Goal: Share content: Share content

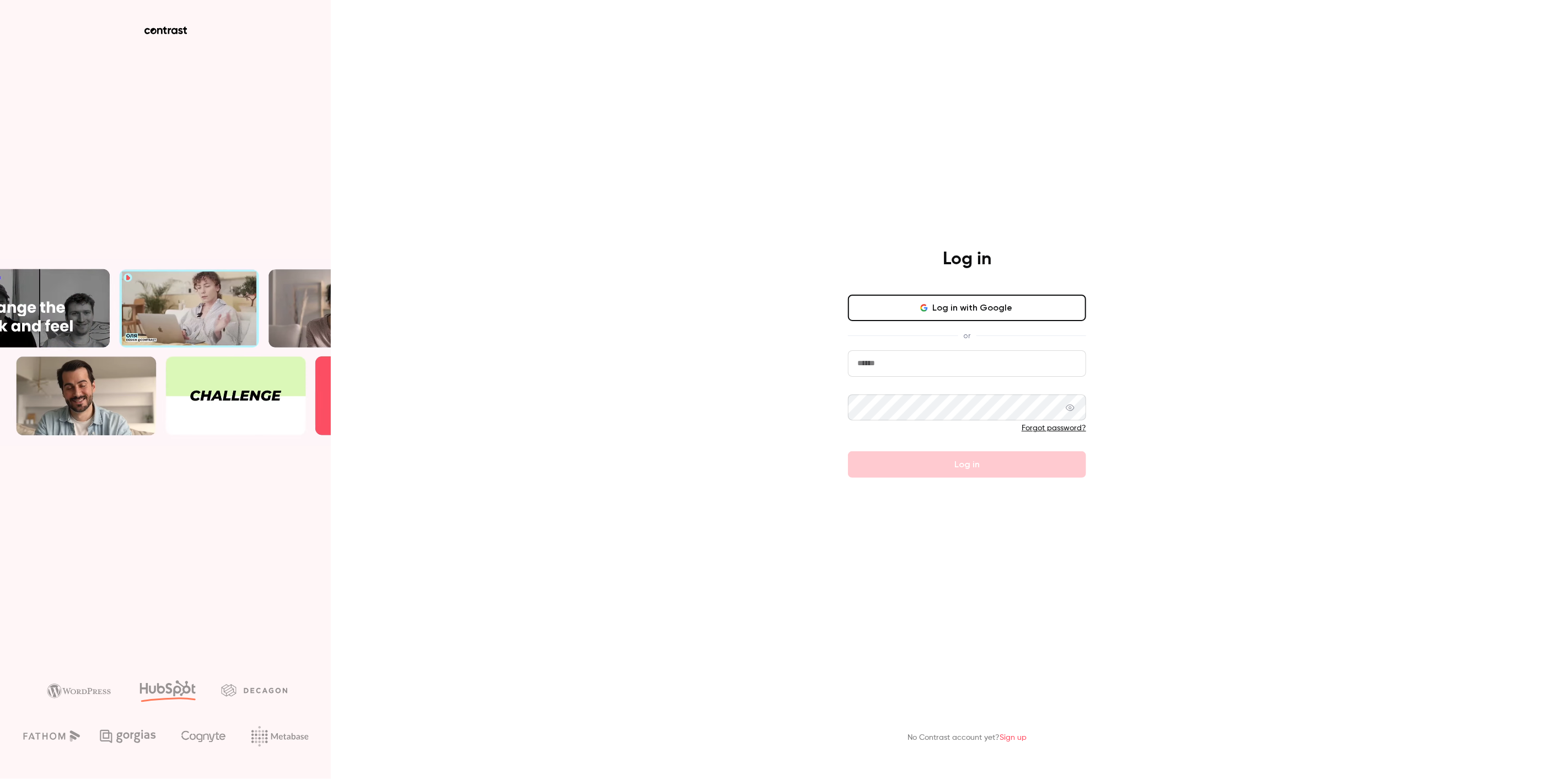
click at [1023, 303] on button "Log in with Google" at bounding box center [967, 308] width 238 height 27
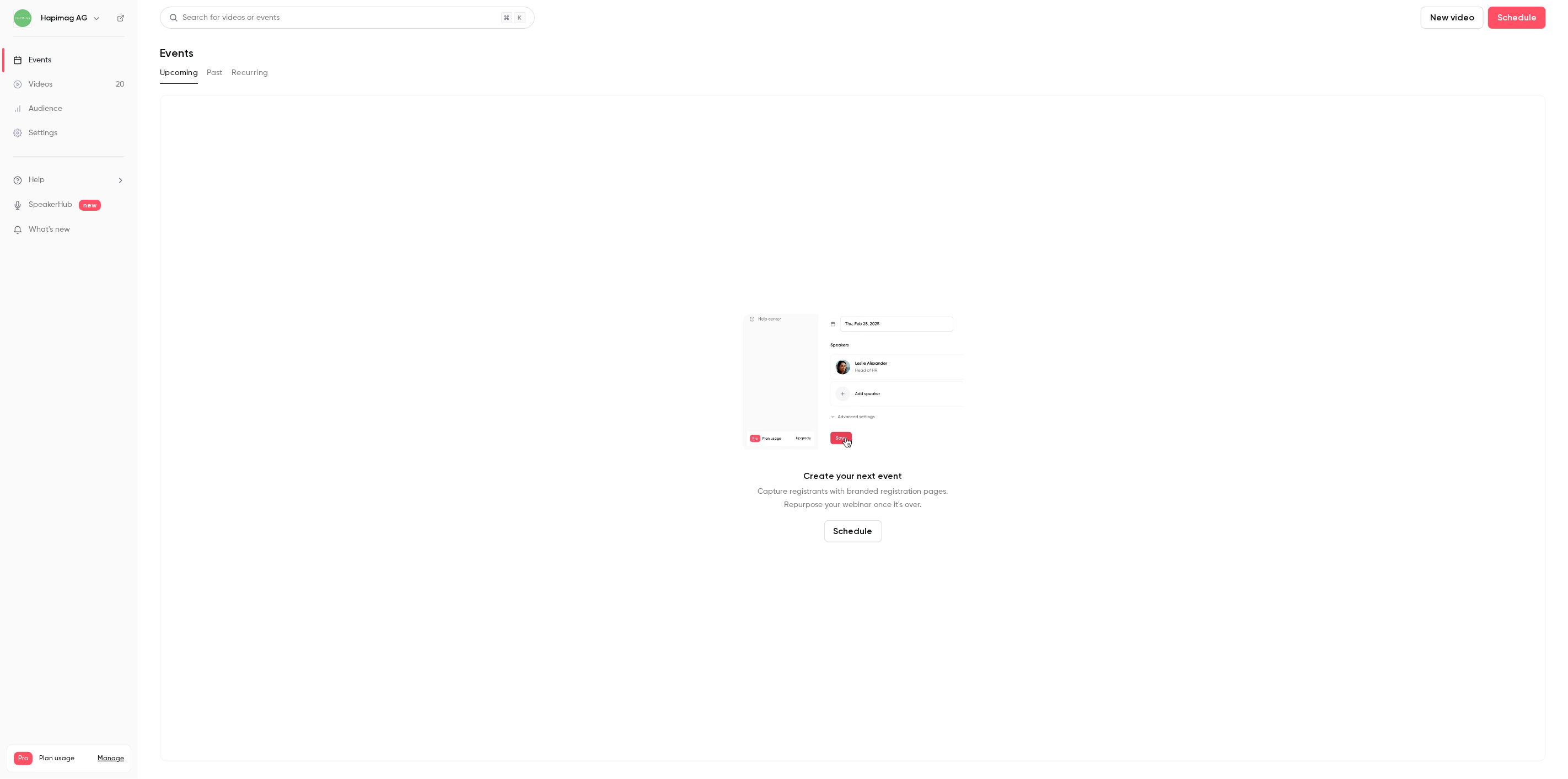
click at [67, 70] on link "Events" at bounding box center [68, 60] width 138 height 24
click at [66, 77] on link "Videos 20" at bounding box center [68, 84] width 138 height 24
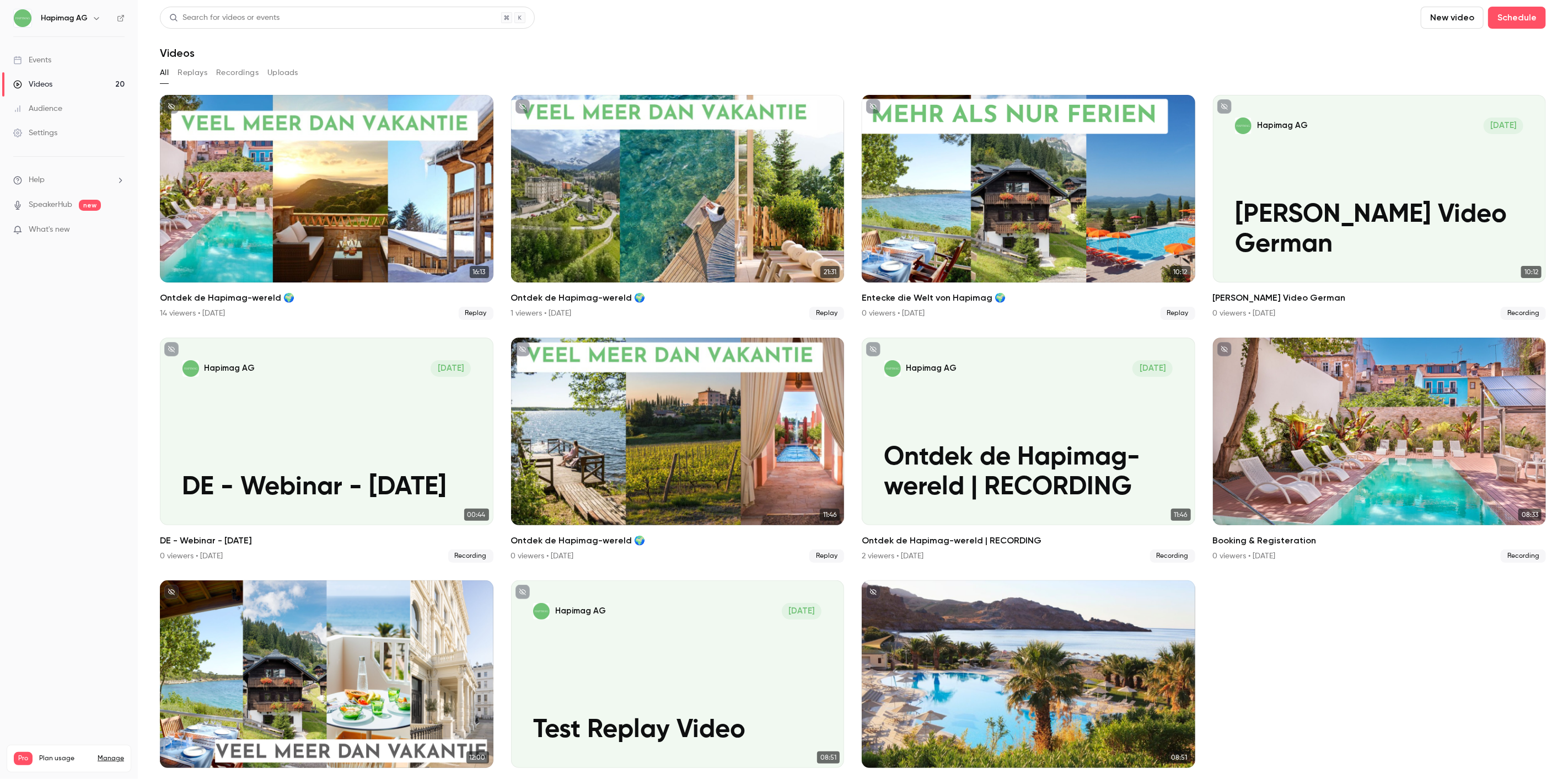
click at [53, 56] on link "Events" at bounding box center [68, 60] width 138 height 24
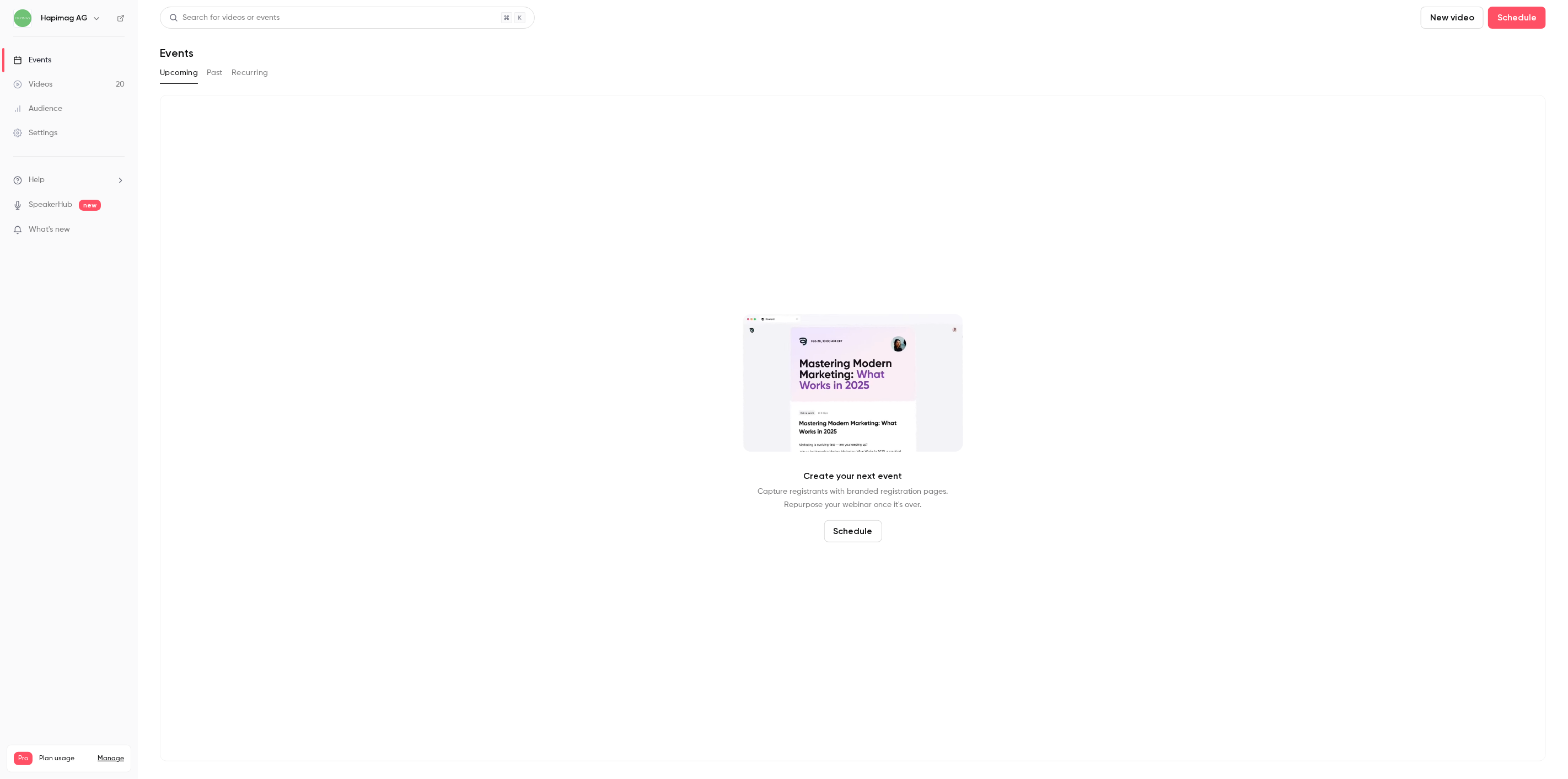
click at [217, 75] on button "Past" at bounding box center [214, 73] width 16 height 18
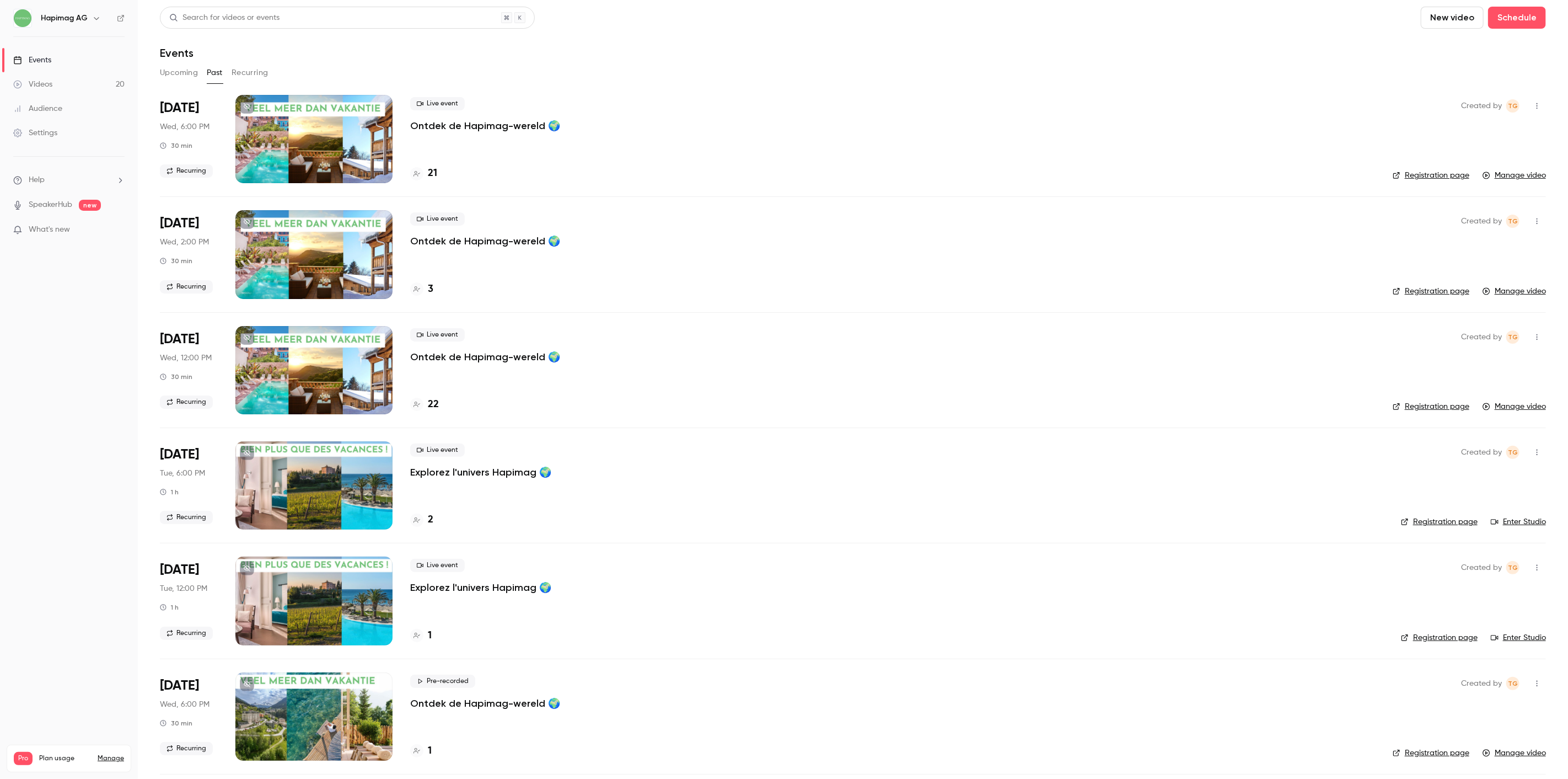
drag, startPoint x: 457, startPoint y: 251, endPoint x: 460, endPoint y: 239, distance: 12.4
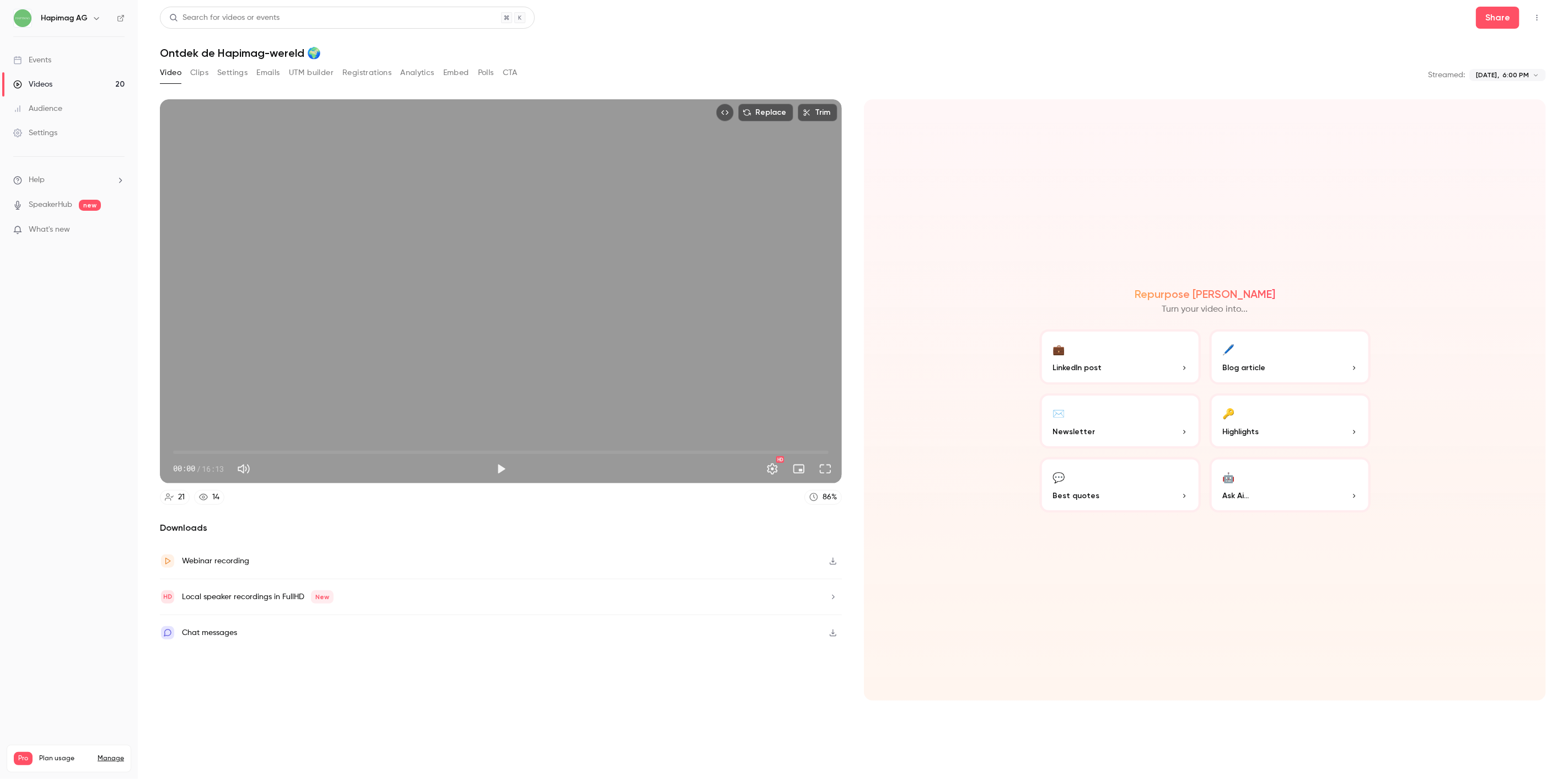
click at [407, 75] on button "Analytics" at bounding box center [417, 73] width 34 height 18
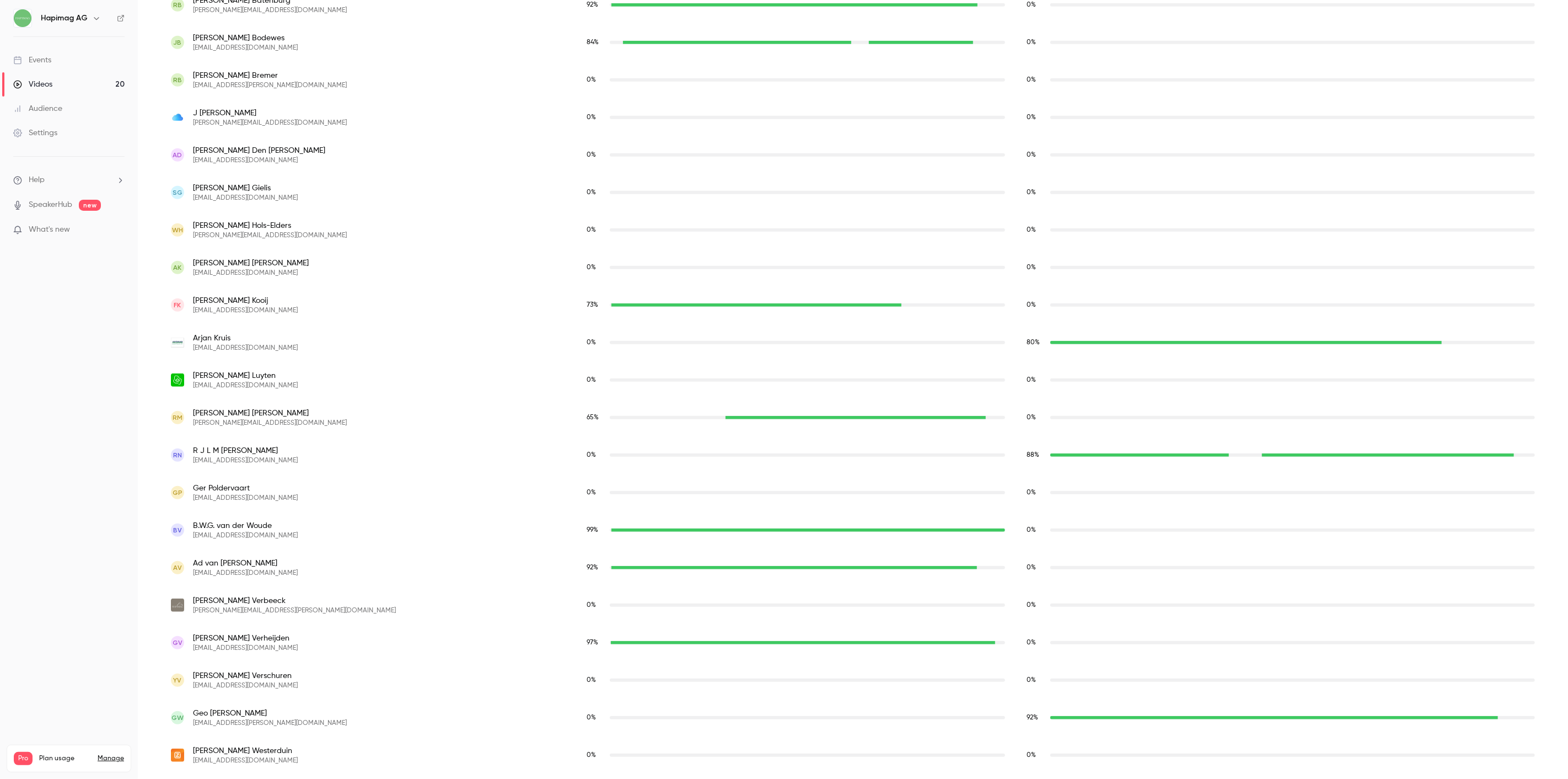
scroll to position [472, 0]
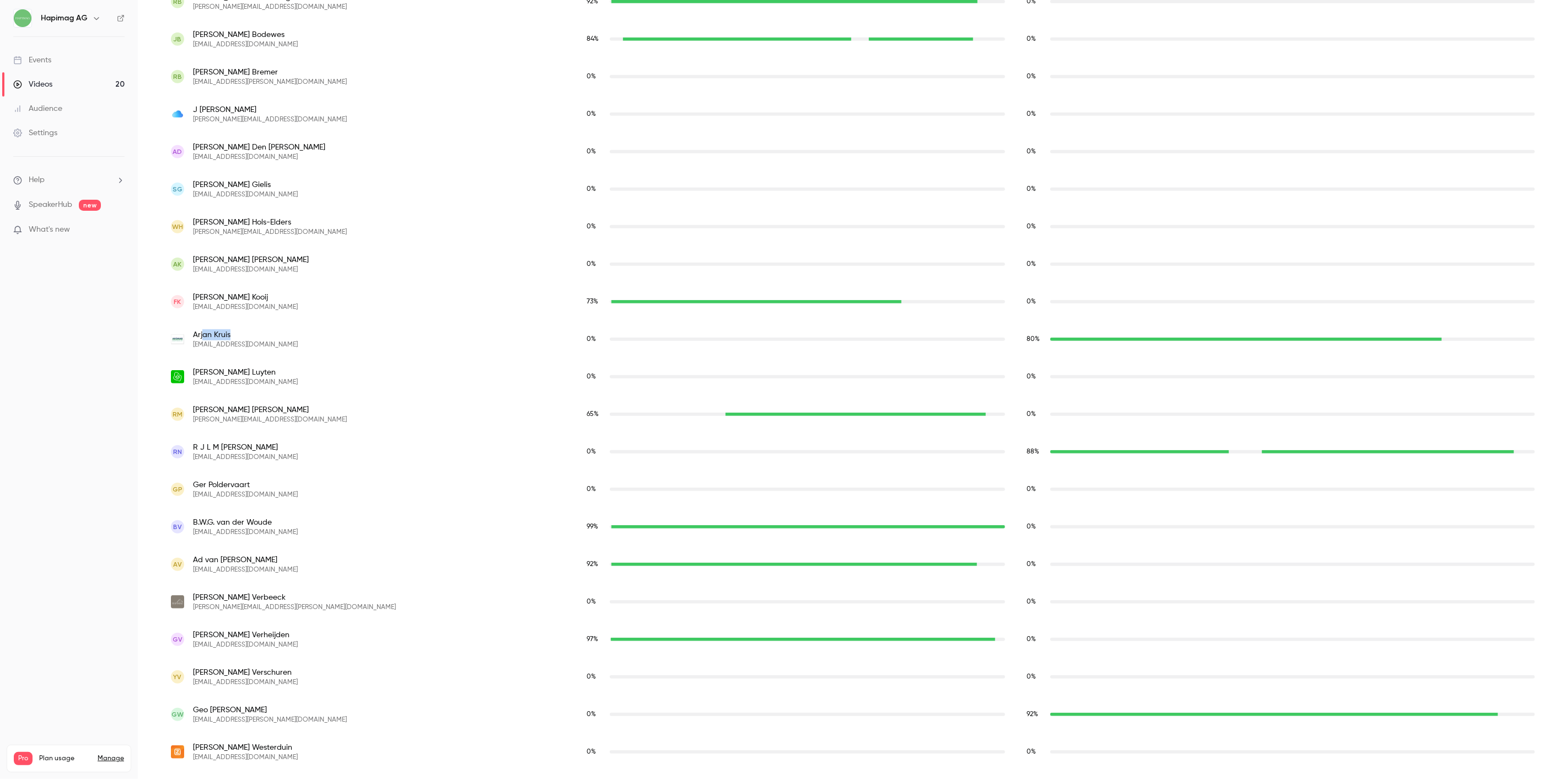
drag, startPoint x: 238, startPoint y: 334, endPoint x: 219, endPoint y: 330, distance: 19.4
click at [210, 335] on span "Arjan Kruis" at bounding box center [245, 334] width 105 height 11
click at [255, 349] on div "Arjan Kruis arjan@akomar.nl" at bounding box center [368, 339] width 394 height 20
drag, startPoint x: 252, startPoint y: 340, endPoint x: 193, endPoint y: 345, distance: 59.2
click at [193, 345] on div "Arjan Kruis arjan@akomar.nl" at bounding box center [368, 339] width 394 height 20
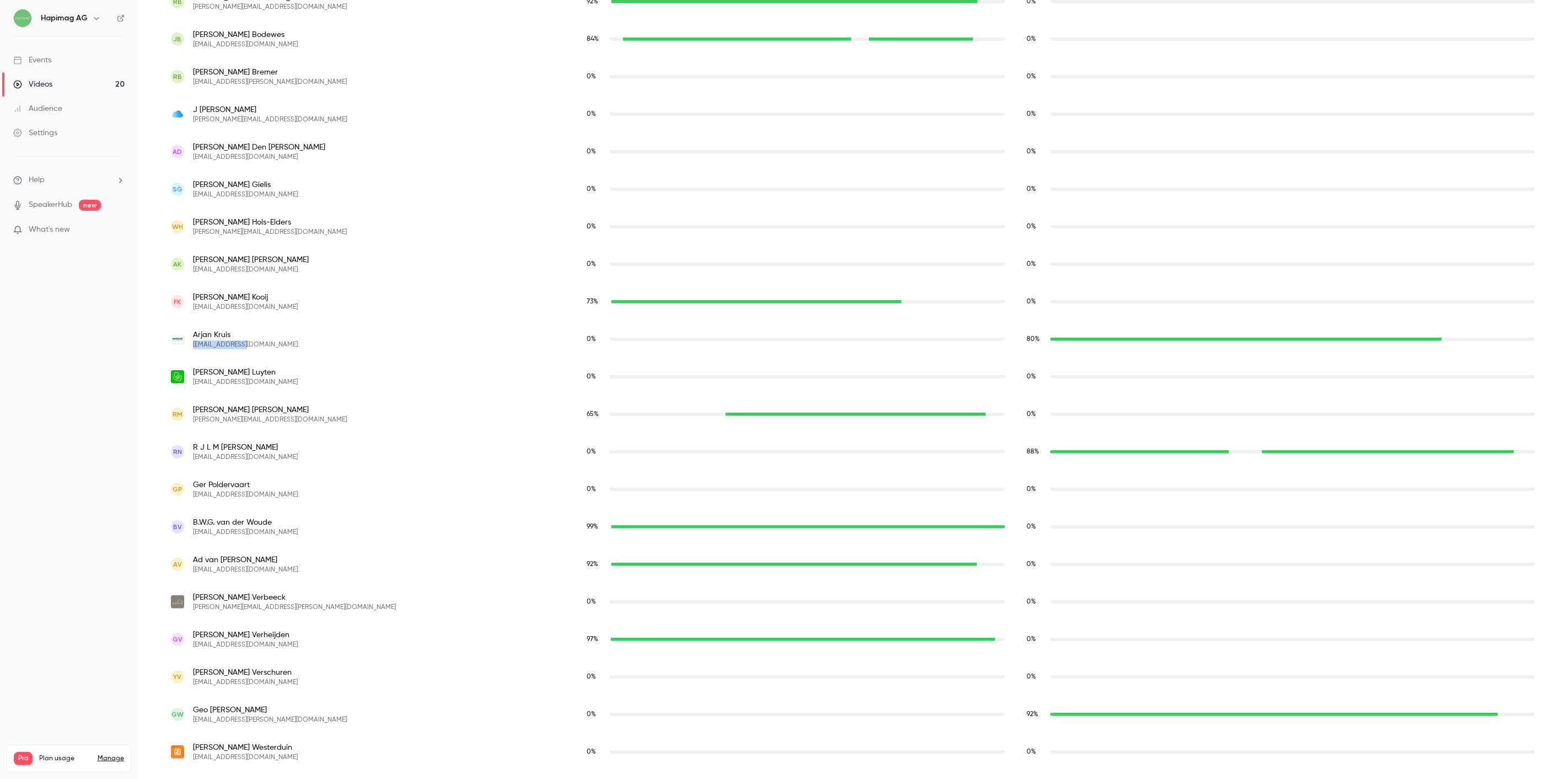
copy span "arjan@akomar.nl"
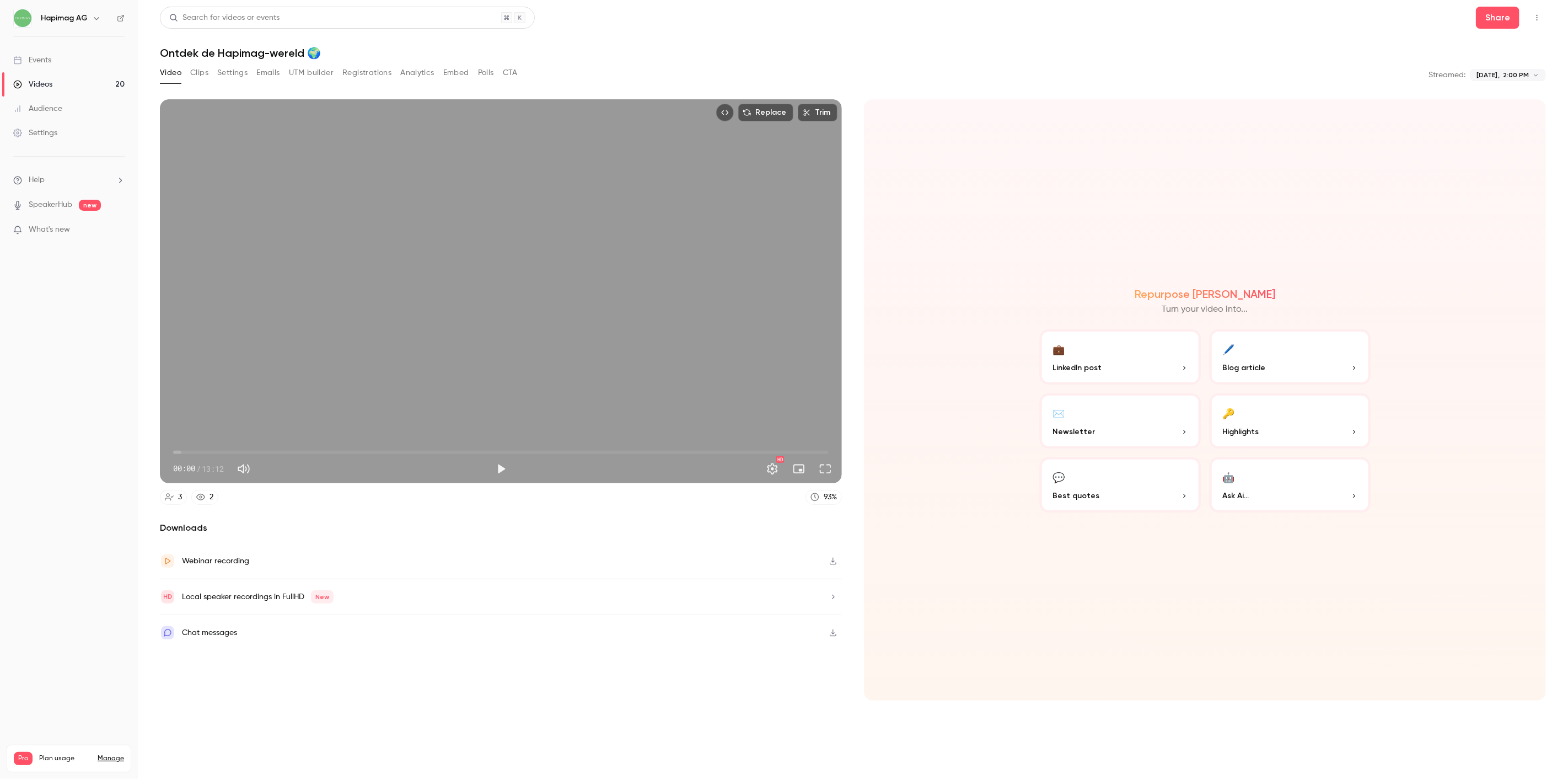
click at [431, 69] on button "Analytics" at bounding box center [417, 73] width 34 height 18
click at [400, 72] on button "Analytics" at bounding box center [417, 73] width 34 height 18
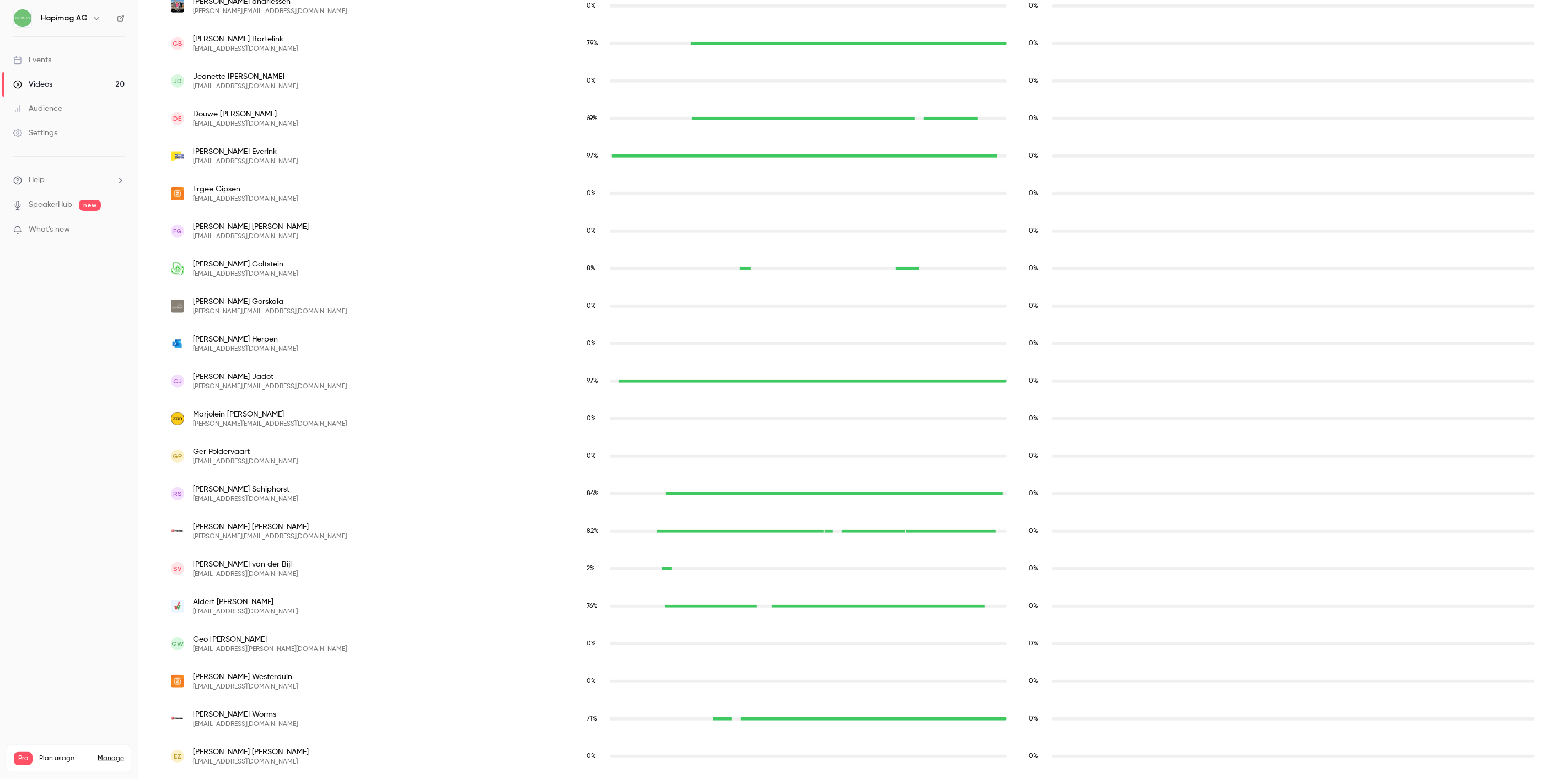
scroll to position [509, 0]
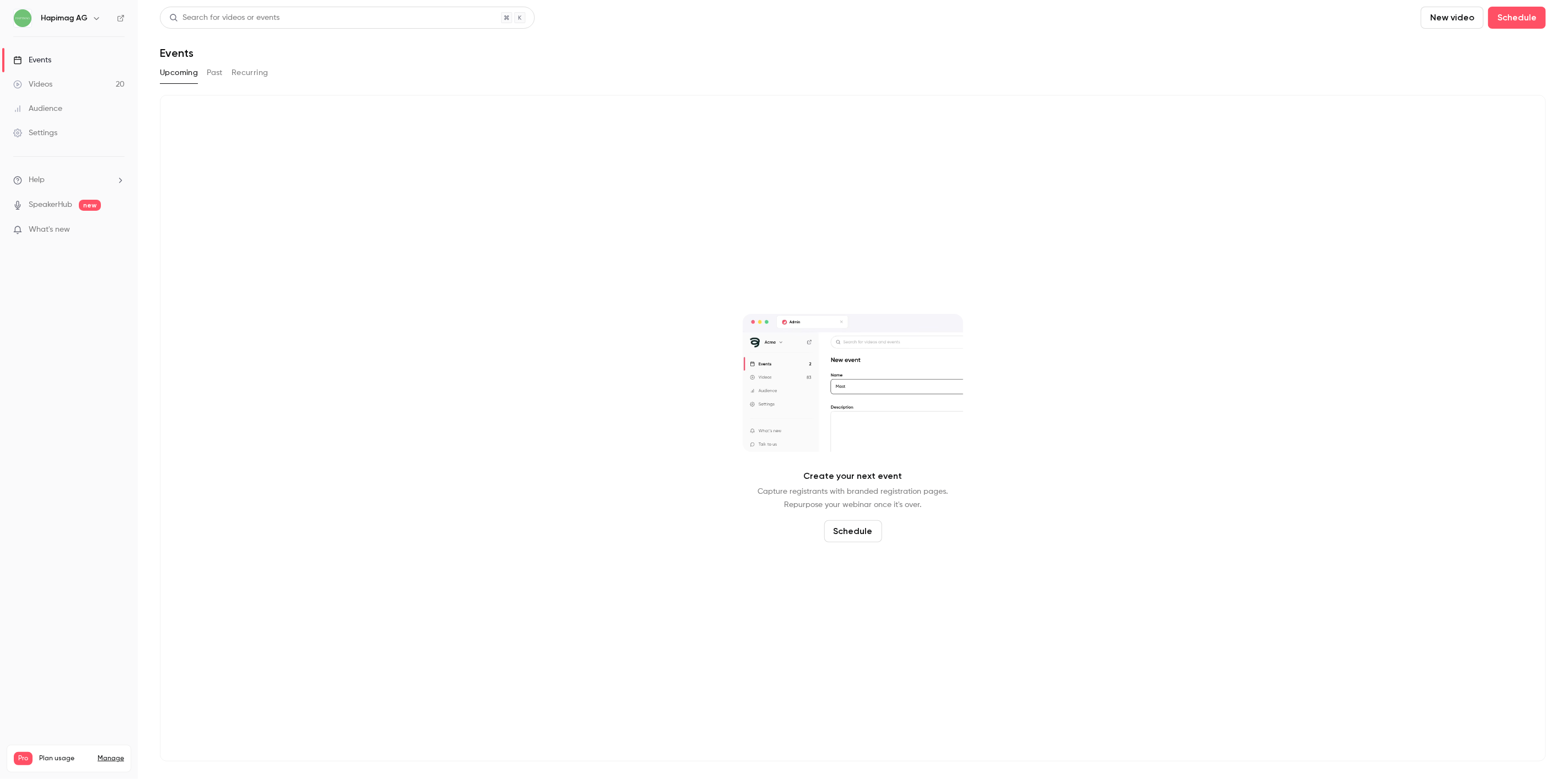
click at [217, 68] on button "Past" at bounding box center [214, 73] width 16 height 18
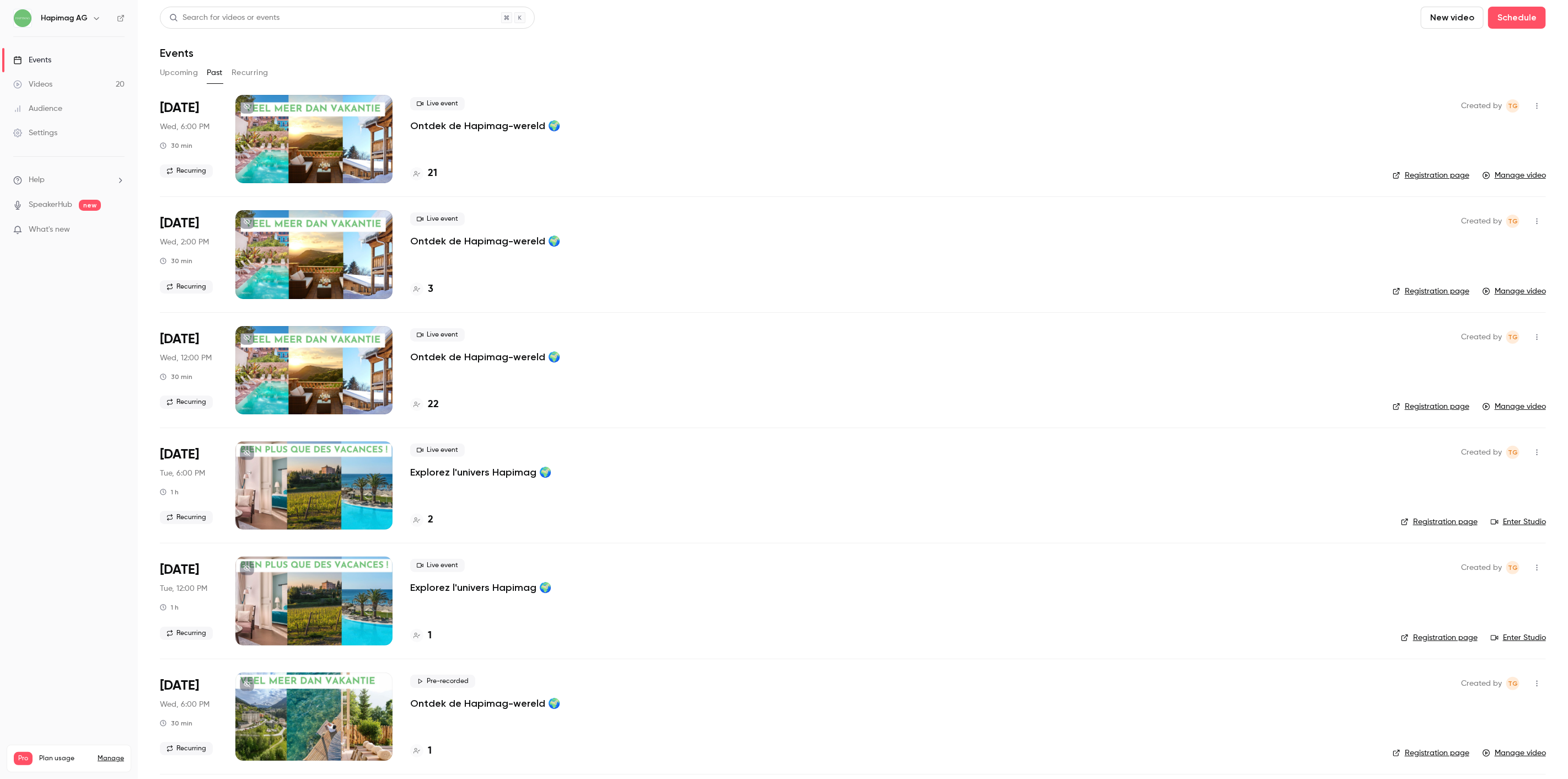
click at [500, 240] on p "Ontdek de Hapimag-wereld 🌍" at bounding box center [485, 241] width 150 height 13
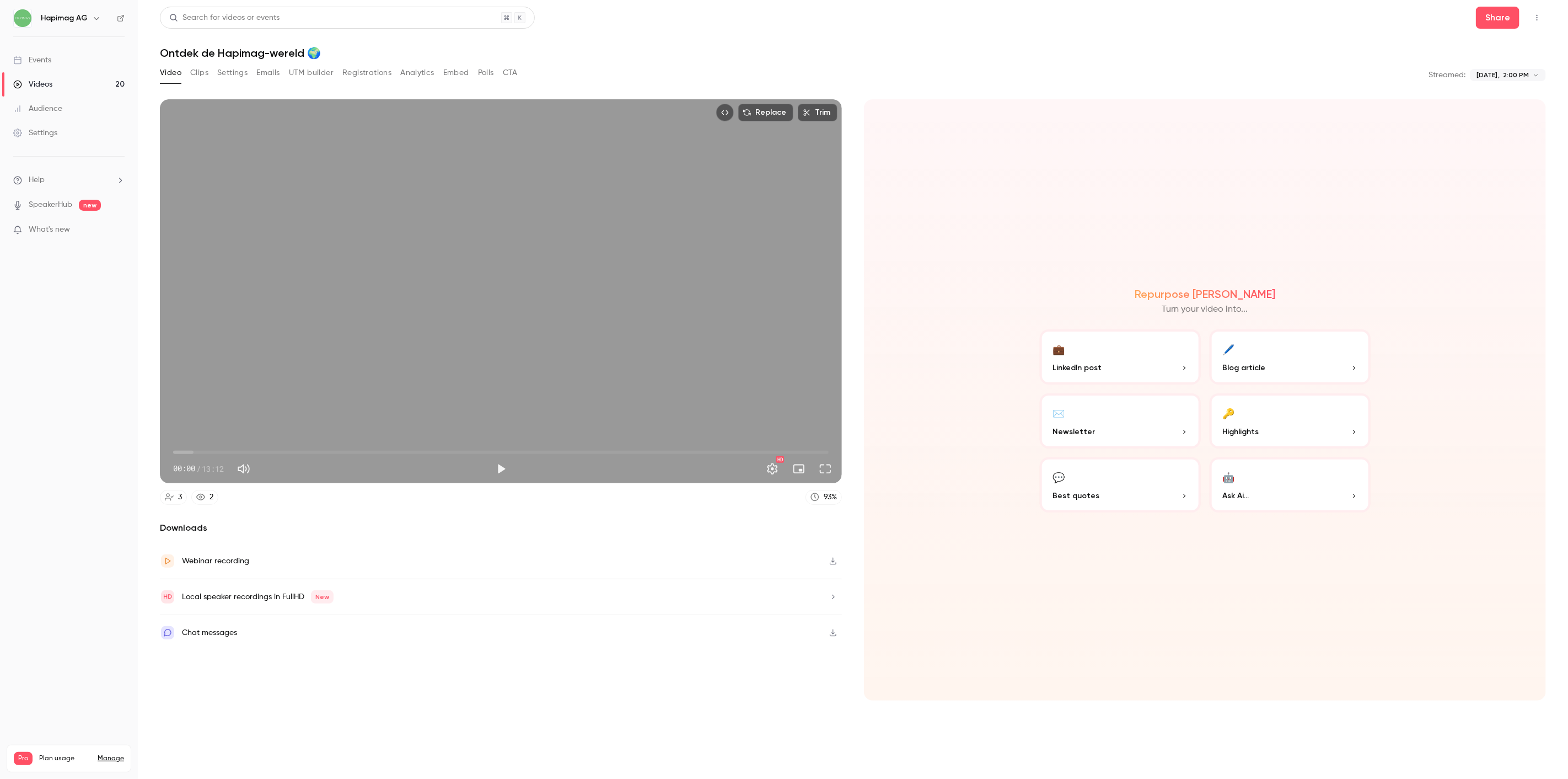
click at [448, 72] on button "Embed" at bounding box center [456, 73] width 26 height 18
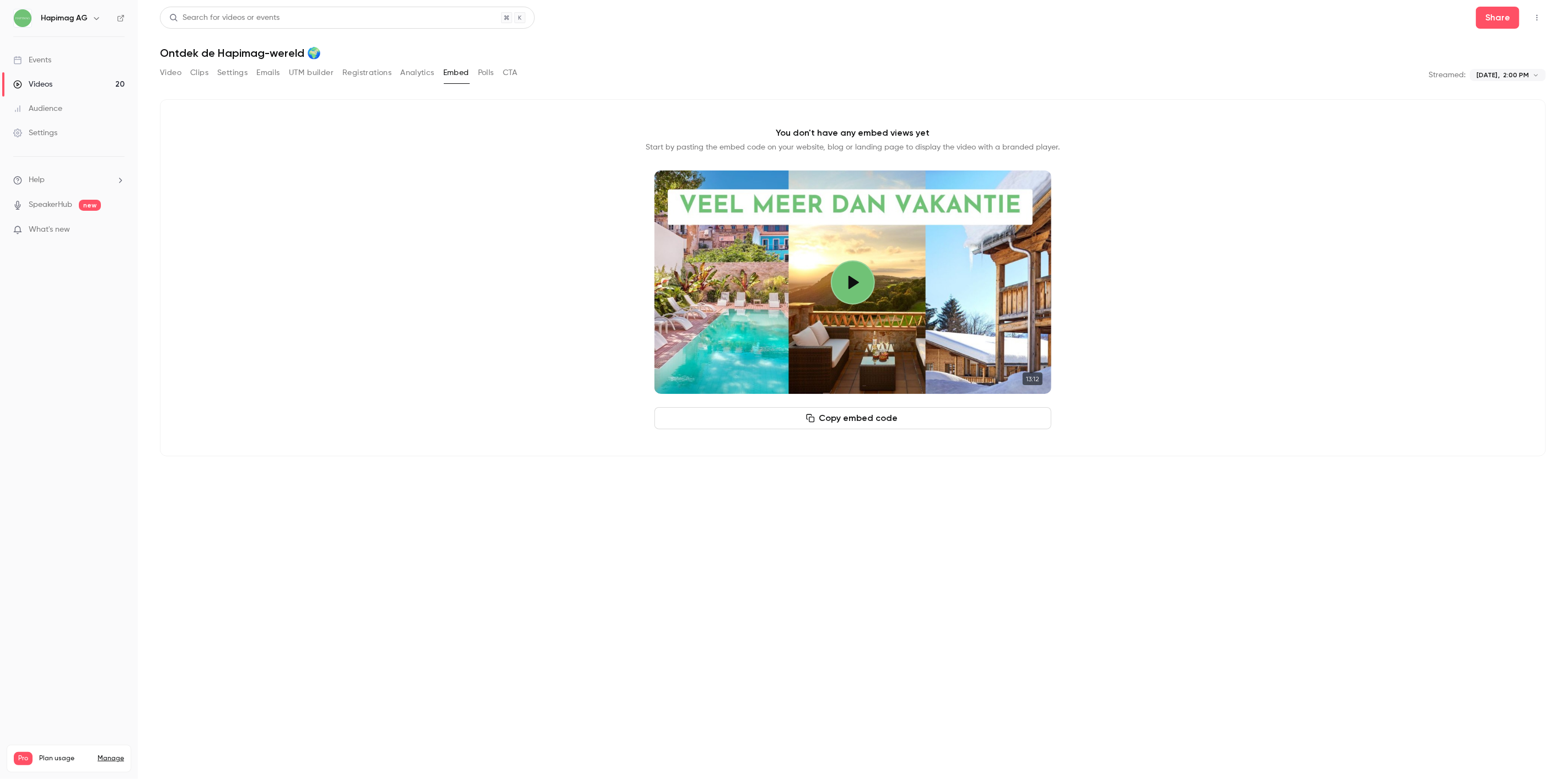
click at [876, 414] on button "Copy embed code" at bounding box center [853, 418] width 397 height 22
click at [910, 416] on button "Copy embed code" at bounding box center [853, 418] width 397 height 22
click at [196, 74] on button "Clips" at bounding box center [199, 73] width 18 height 18
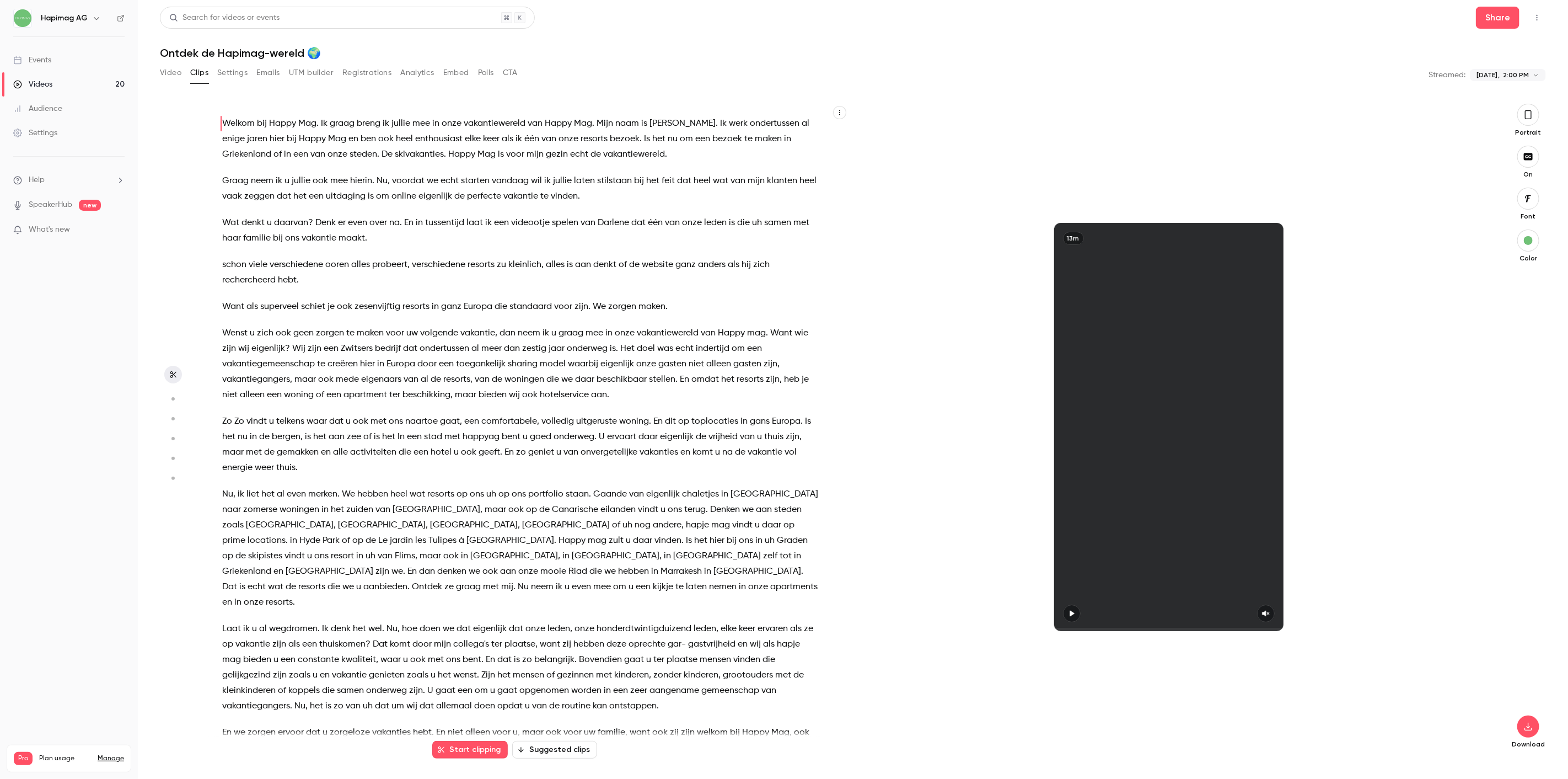
click at [217, 74] on button "Settings" at bounding box center [233, 73] width 30 height 18
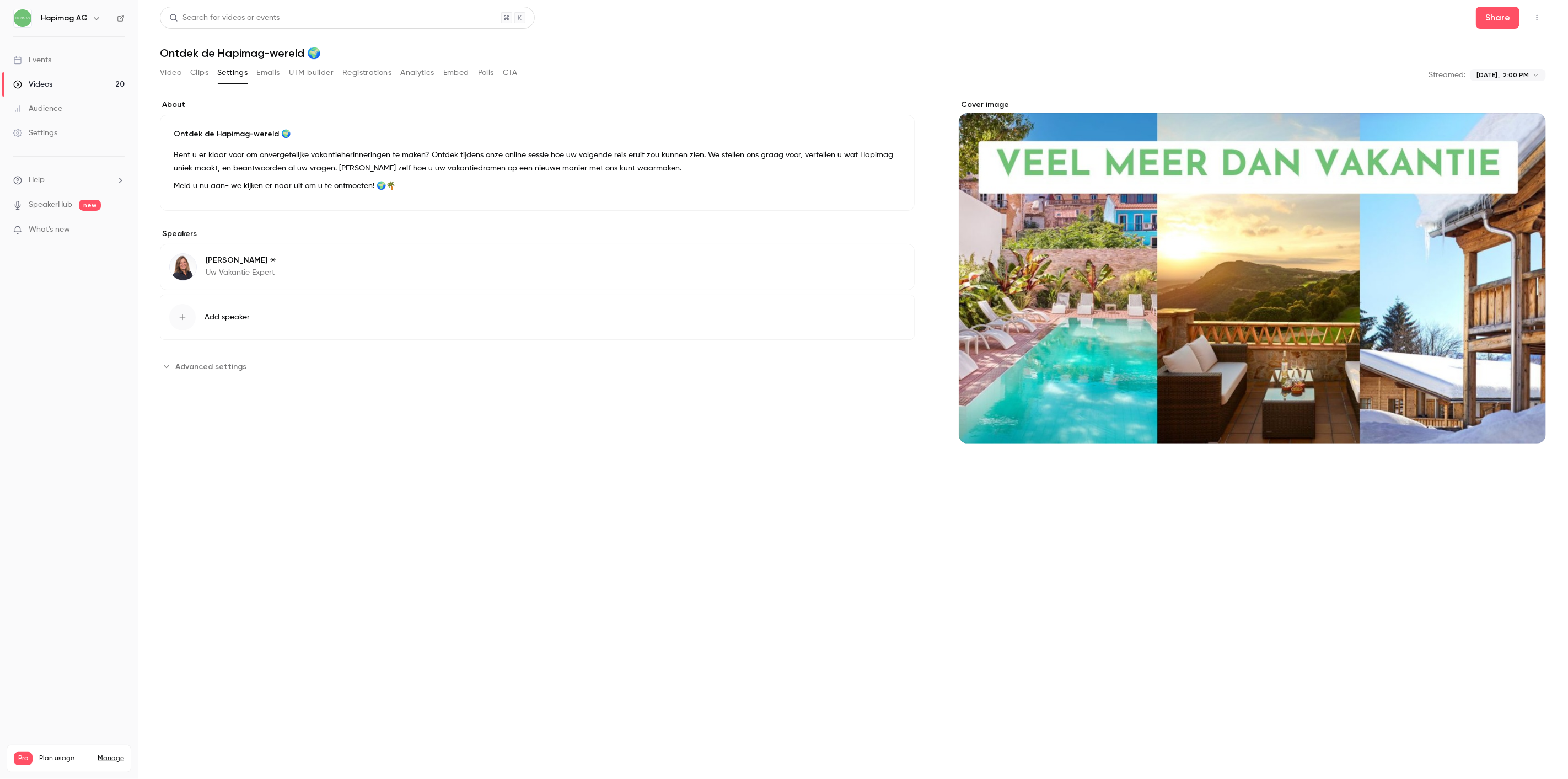
click at [179, 75] on button "Video" at bounding box center [171, 73] width 22 height 18
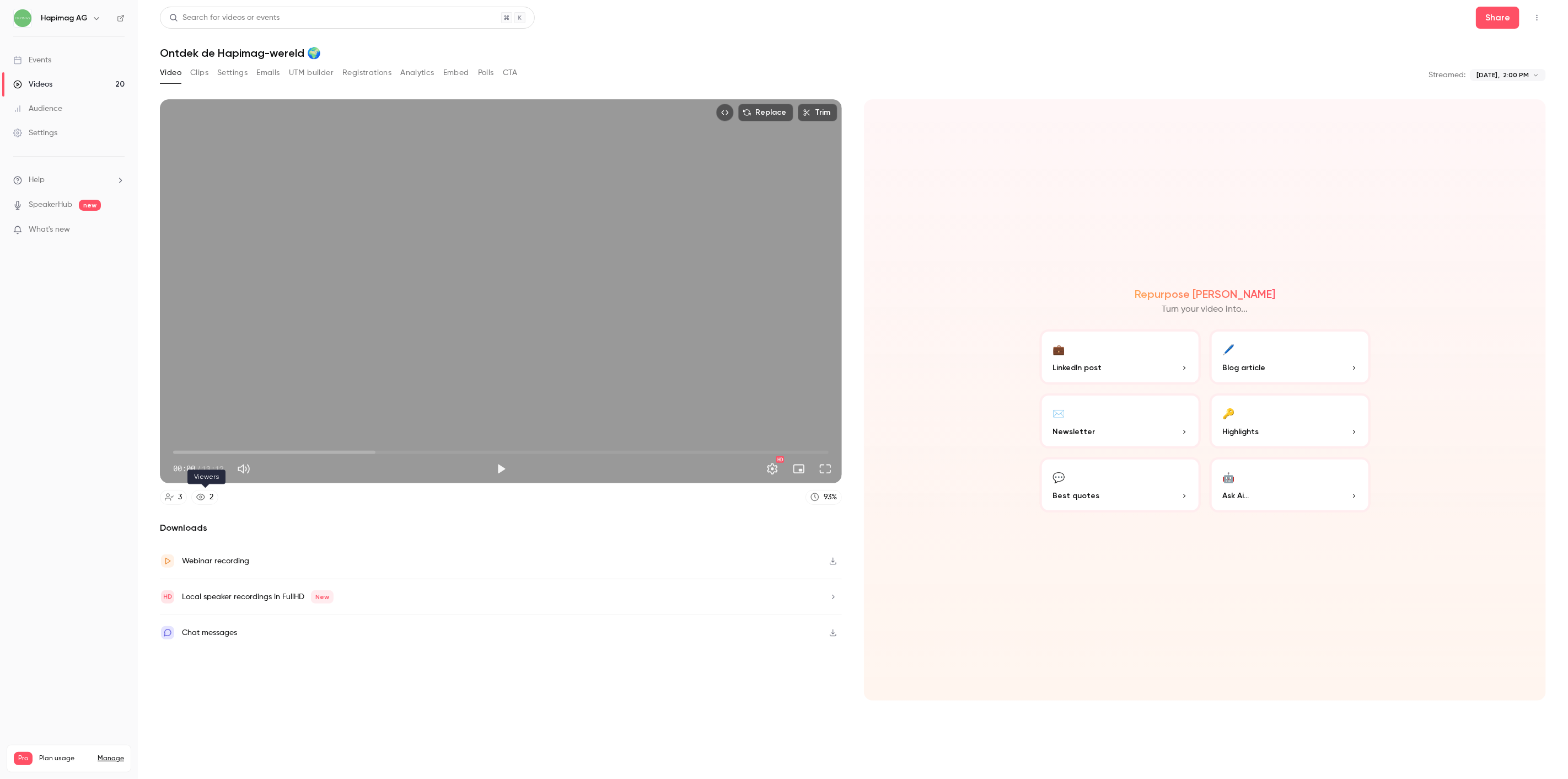
click at [206, 495] on link "2" at bounding box center [205, 497] width 27 height 15
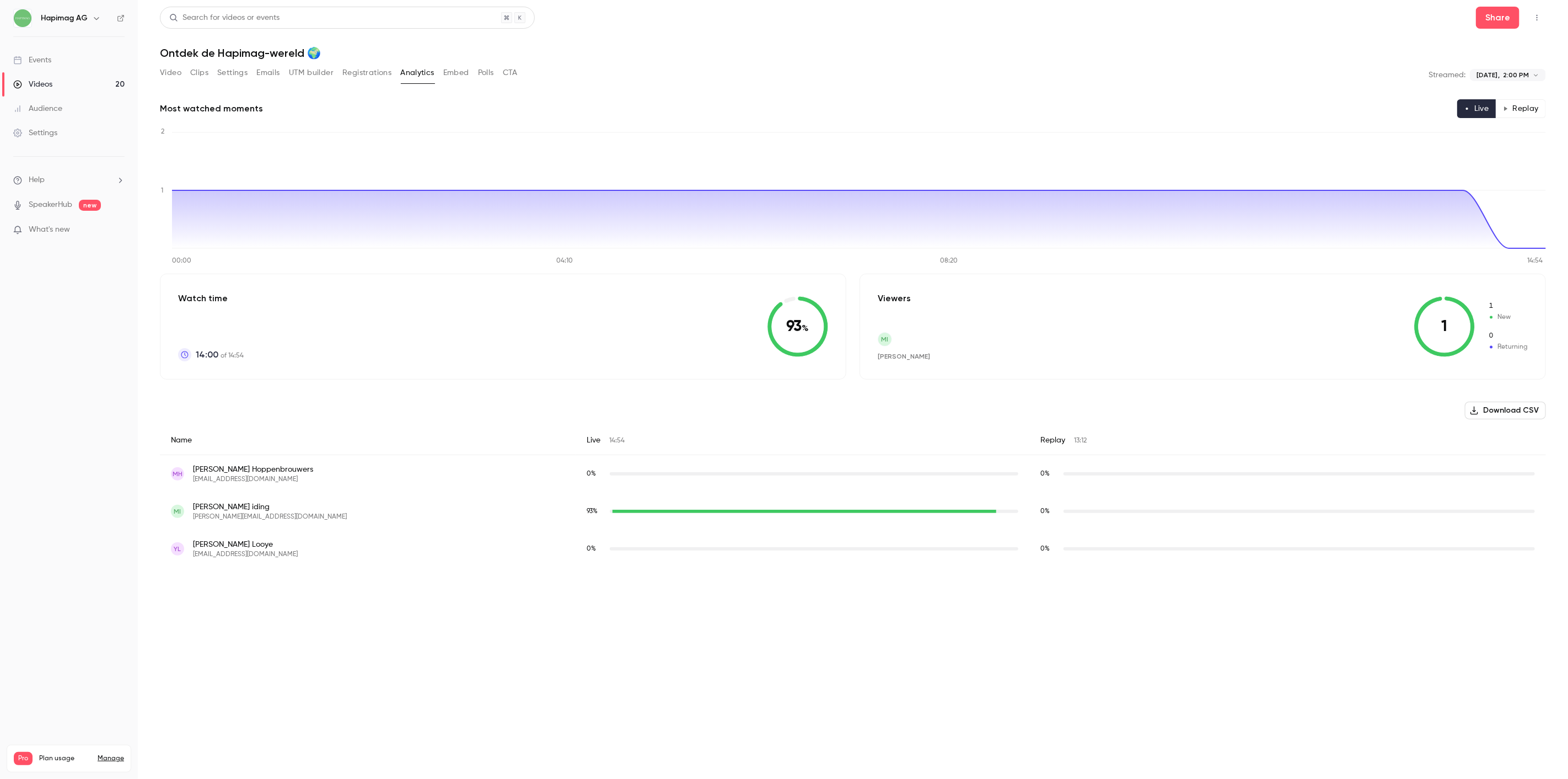
click at [450, 82] on div "Video Clips Settings Emails UTM builder Registrations Analytics Embed Polls CTA" at bounding box center [339, 75] width 358 height 22
click at [450, 82] on div "Video Clips Settings Emails UTM builder Registrations Analytics Embed Polls CTA" at bounding box center [339, 75] width 358 height 22
click at [455, 77] on button "Embed" at bounding box center [456, 73] width 26 height 18
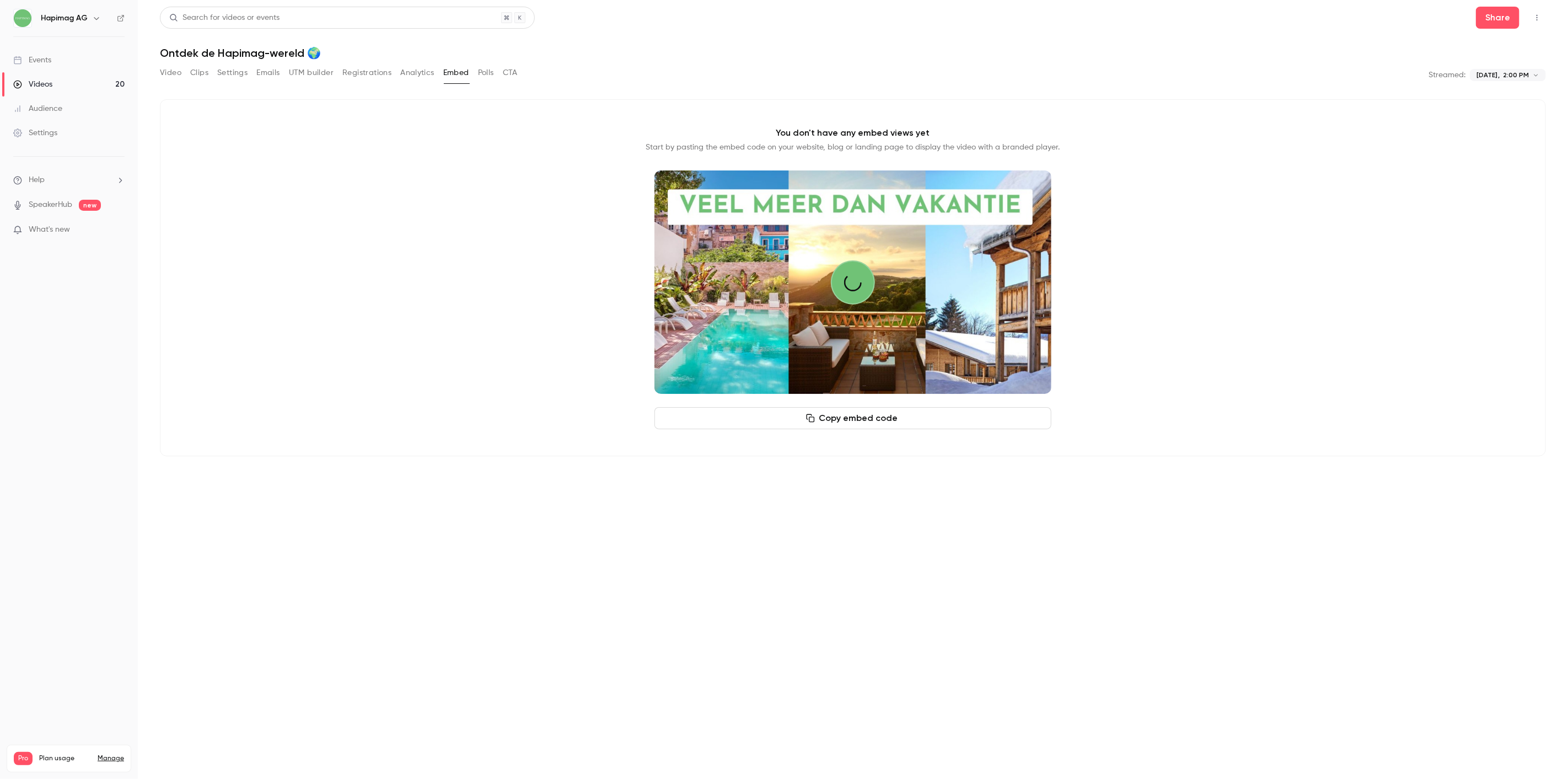
click at [495, 77] on div "Video Clips Settings Emails UTM builder Registrations Analytics Embed Polls CTA" at bounding box center [339, 73] width 358 height 18
click at [521, 77] on div "**********" at bounding box center [853, 75] width 1386 height 22
click at [413, 75] on button "Analytics" at bounding box center [417, 73] width 34 height 18
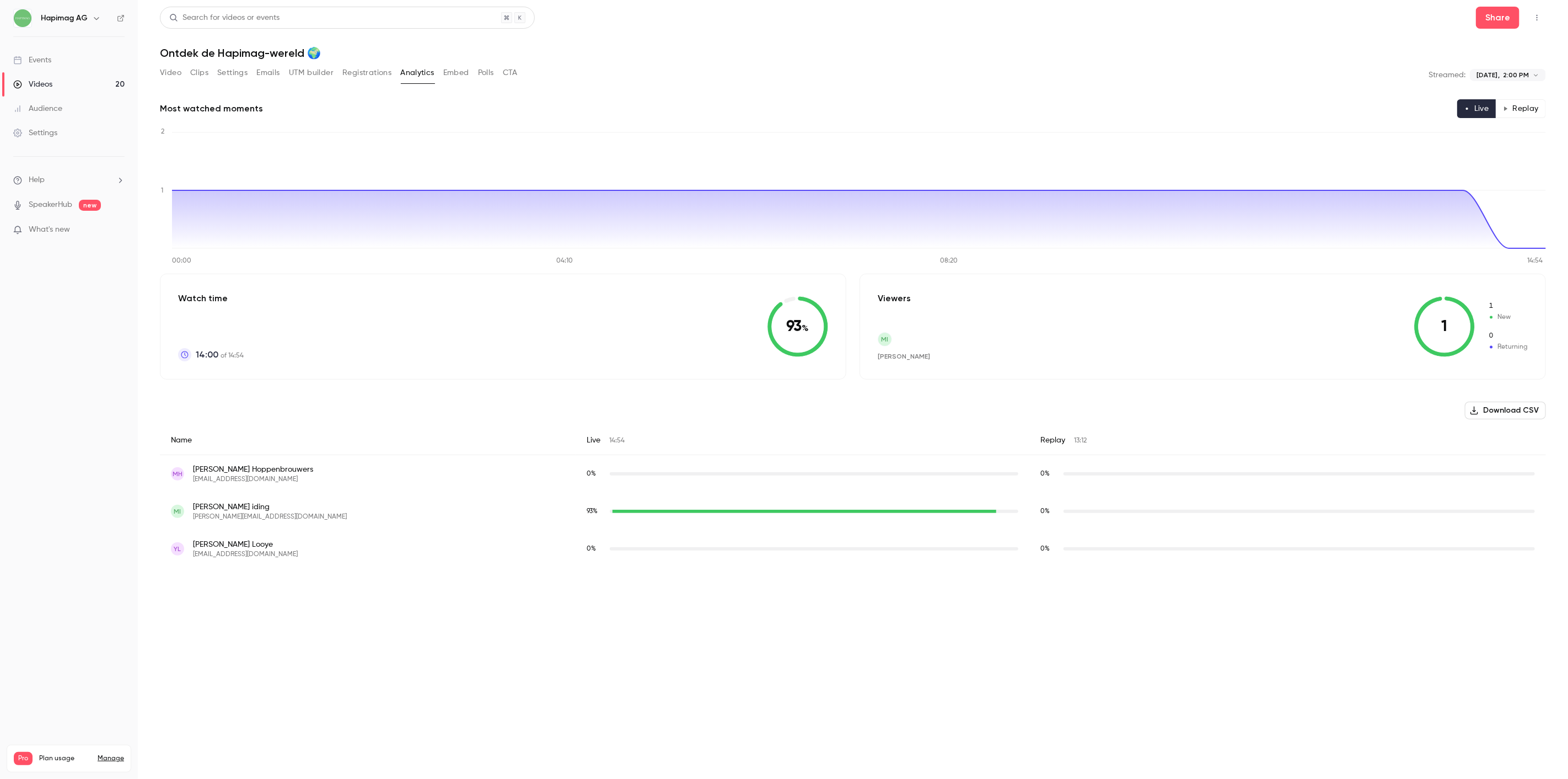
click at [351, 72] on button "Registrations" at bounding box center [366, 73] width 49 height 18
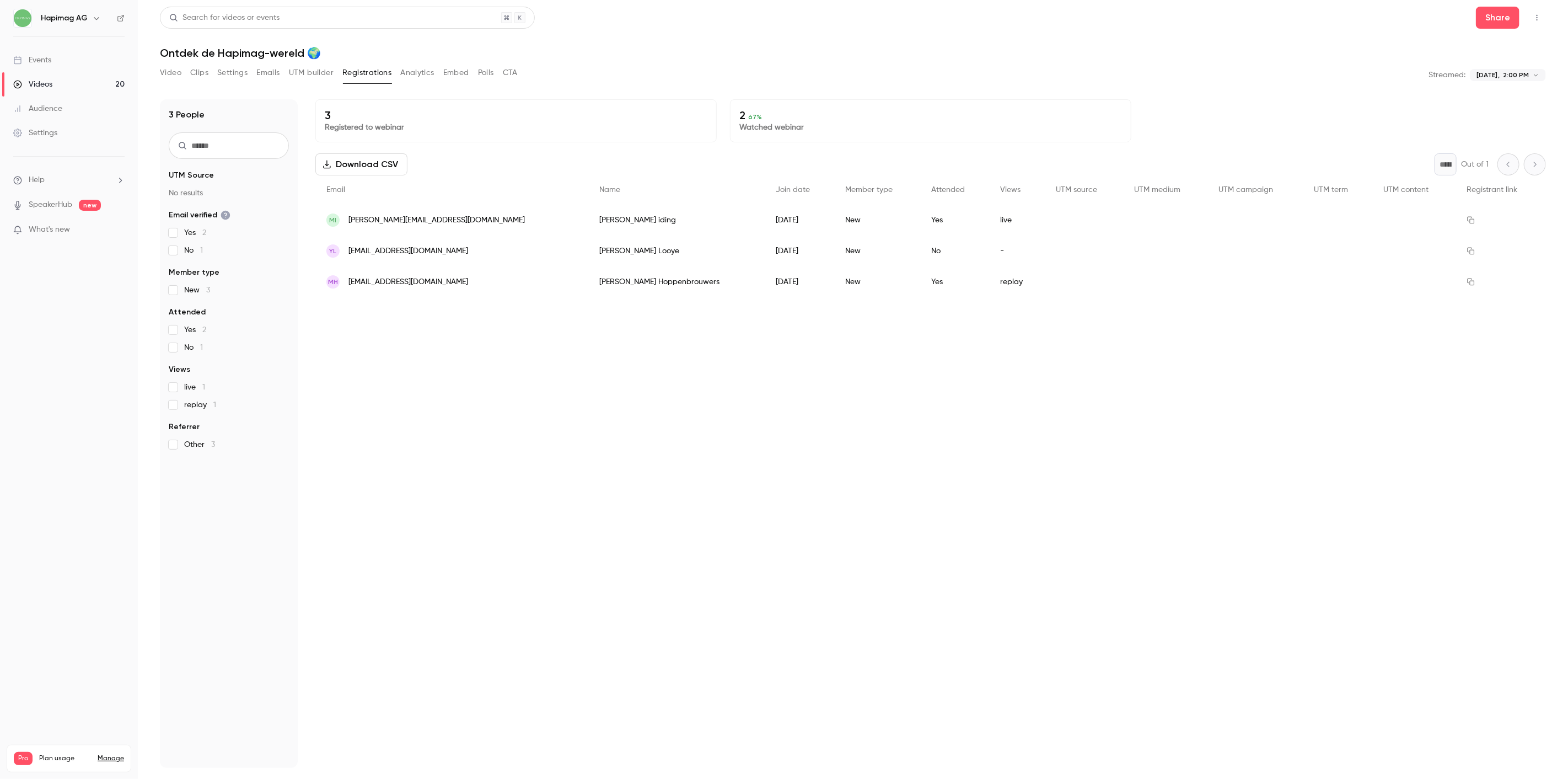
click at [304, 72] on button "UTM builder" at bounding box center [311, 73] width 44 height 18
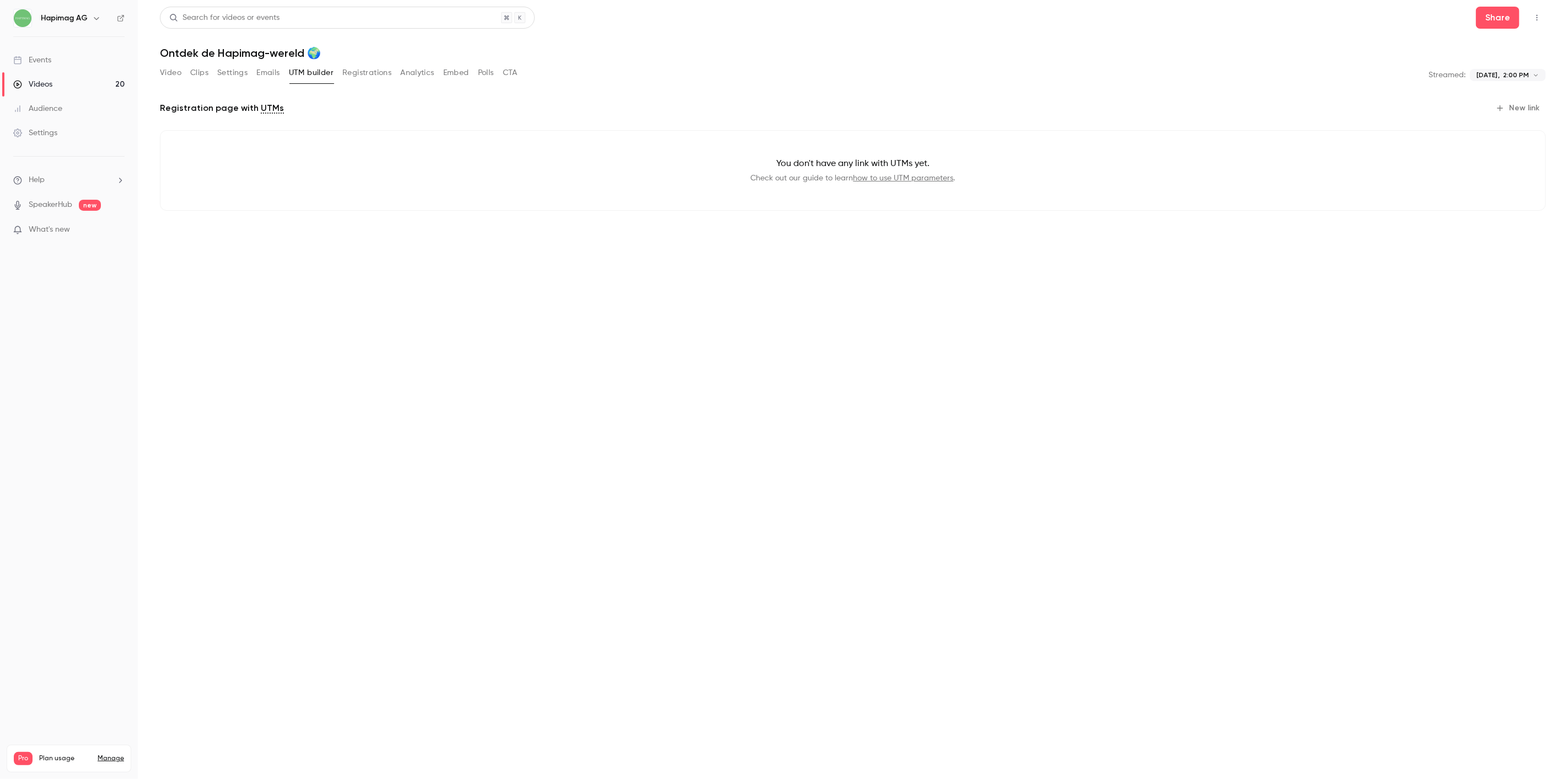
click at [176, 67] on button "Video" at bounding box center [171, 73] width 22 height 18
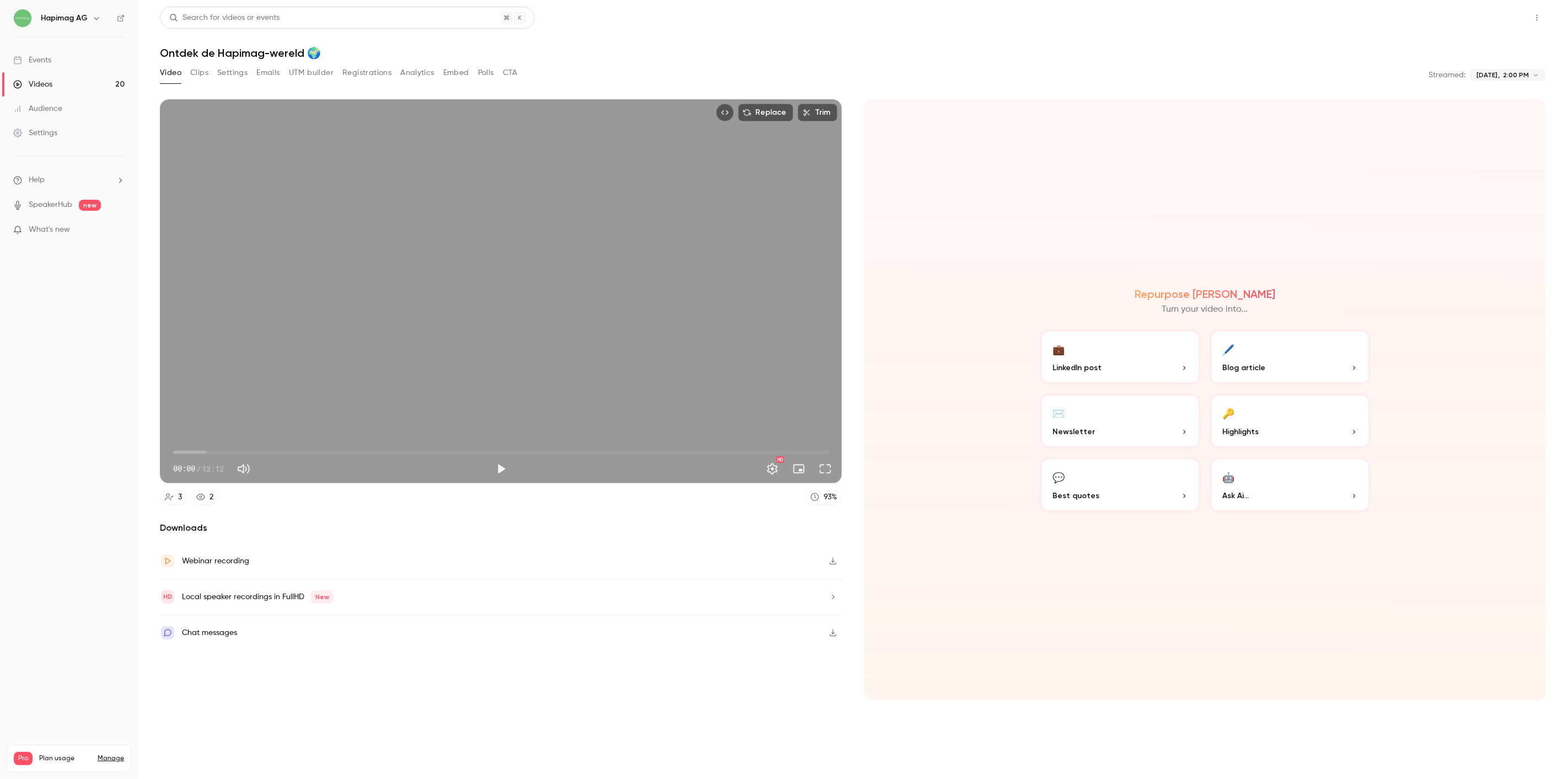
click at [1490, 14] on button "Share" at bounding box center [1498, 17] width 44 height 22
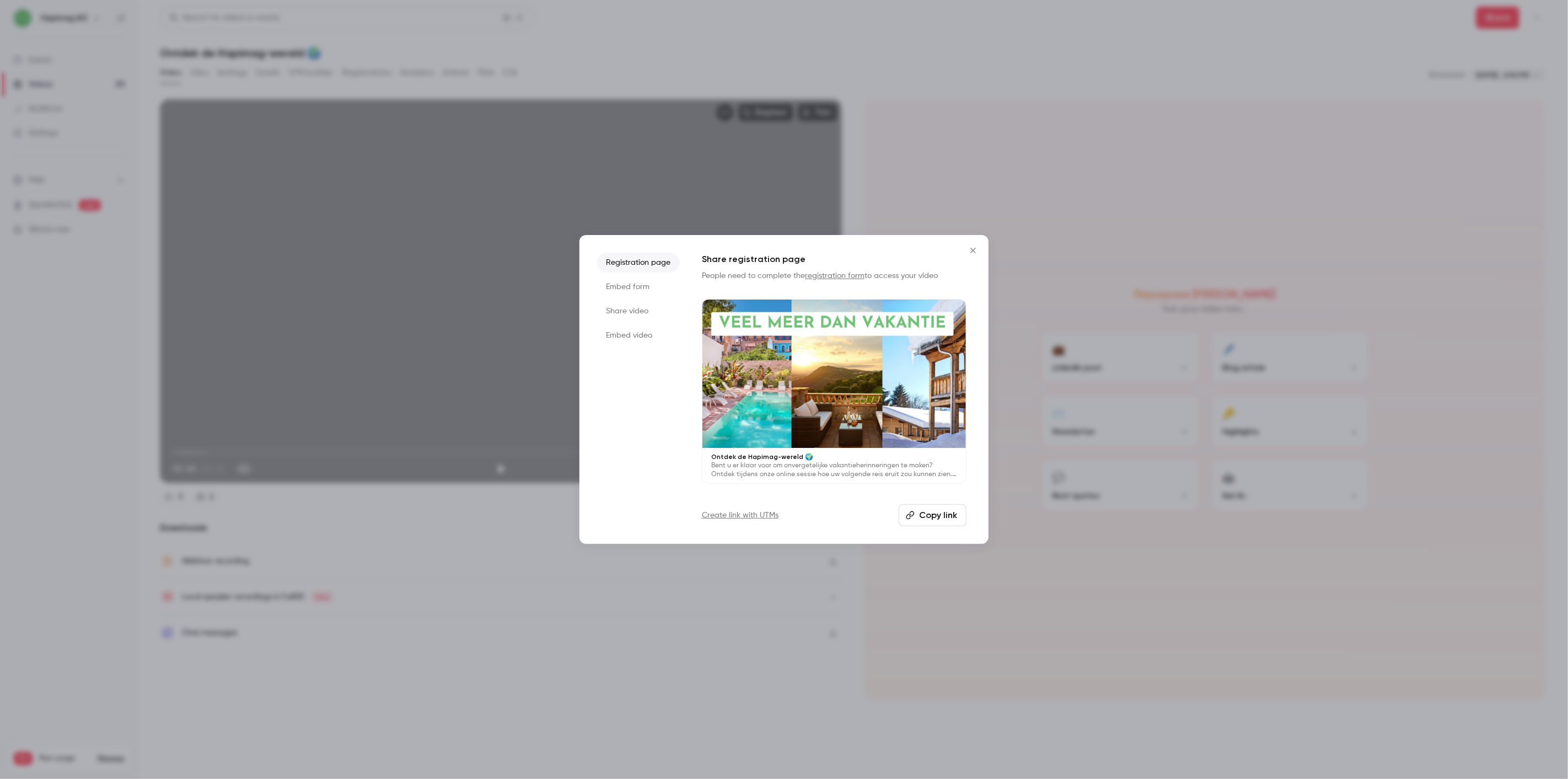
click at [933, 502] on div "Share registration page People need to complete the registration form to access…" at bounding box center [834, 389] width 264 height 273
click at [623, 283] on li "Embed form" at bounding box center [638, 286] width 82 height 20
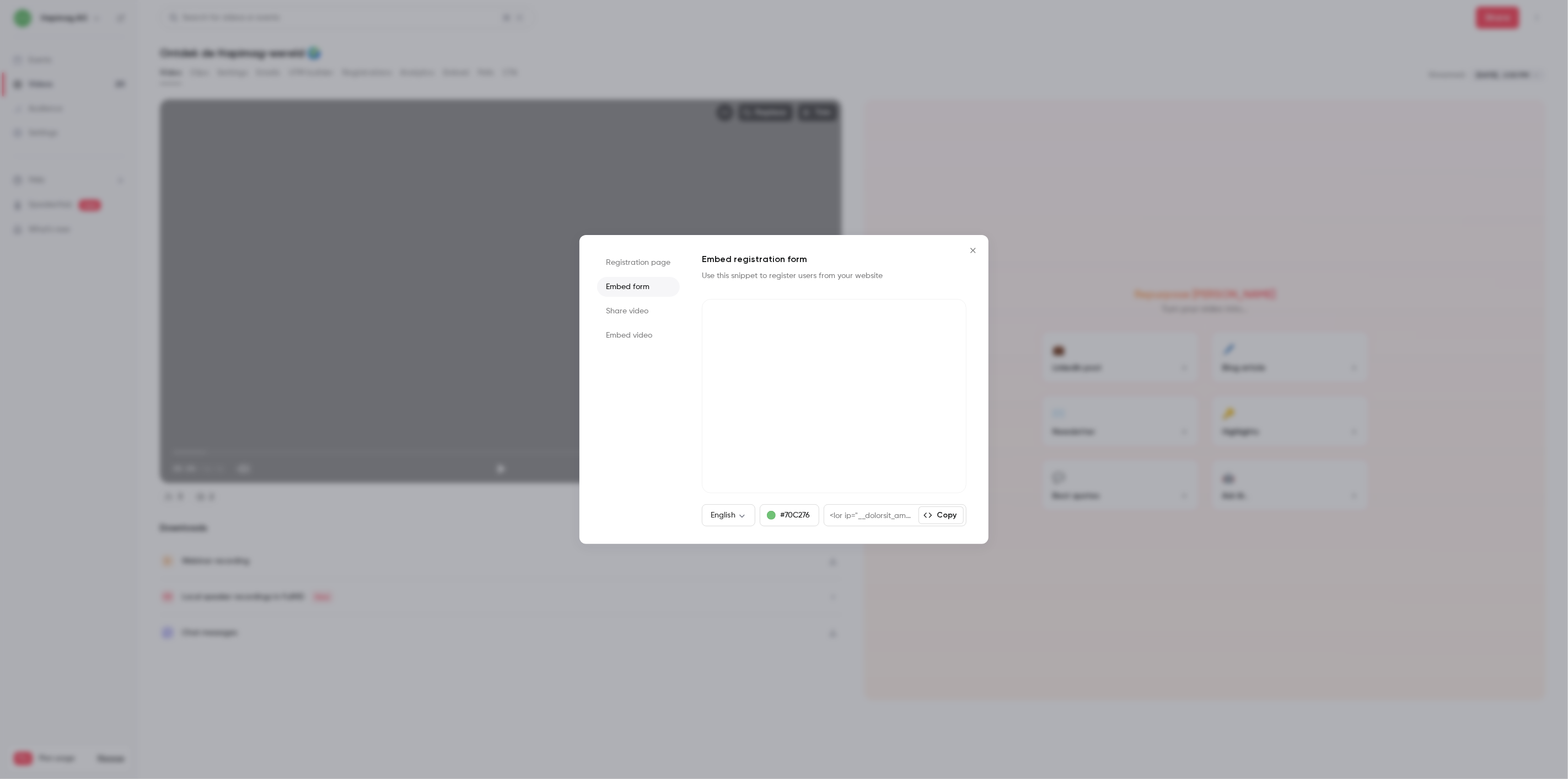
click at [637, 317] on li "Share video" at bounding box center [638, 311] width 82 height 20
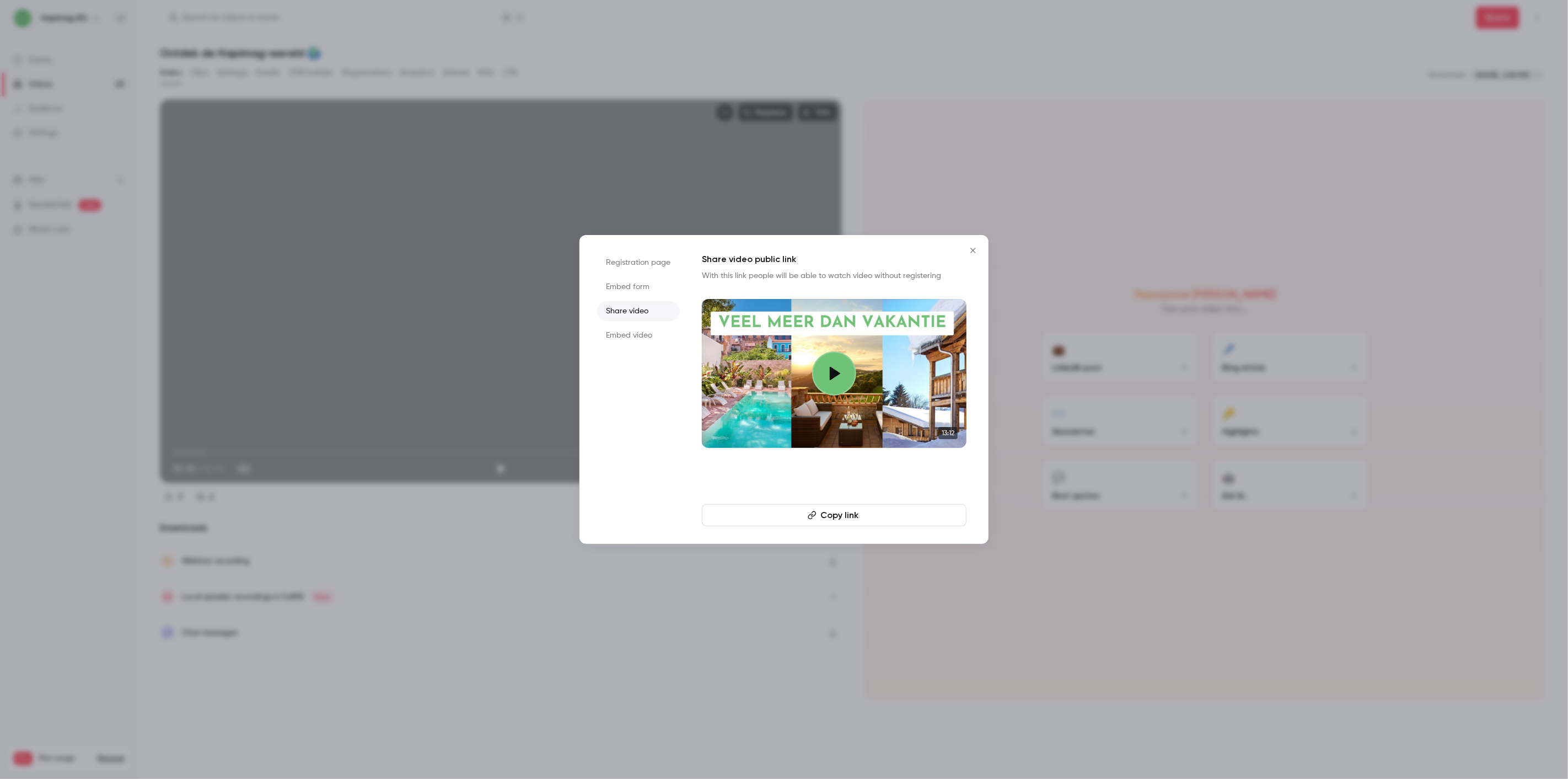
click at [632, 337] on li "Embed video" at bounding box center [638, 335] width 82 height 20
click at [638, 310] on li "Share video" at bounding box center [638, 311] width 82 height 20
click at [824, 516] on button "Copy link" at bounding box center [834, 515] width 264 height 22
click at [637, 345] on ul "Registration page Embed form Share video Embed video" at bounding box center [638, 389] width 82 height 273
click at [637, 335] on li "Embed video" at bounding box center [638, 335] width 82 height 20
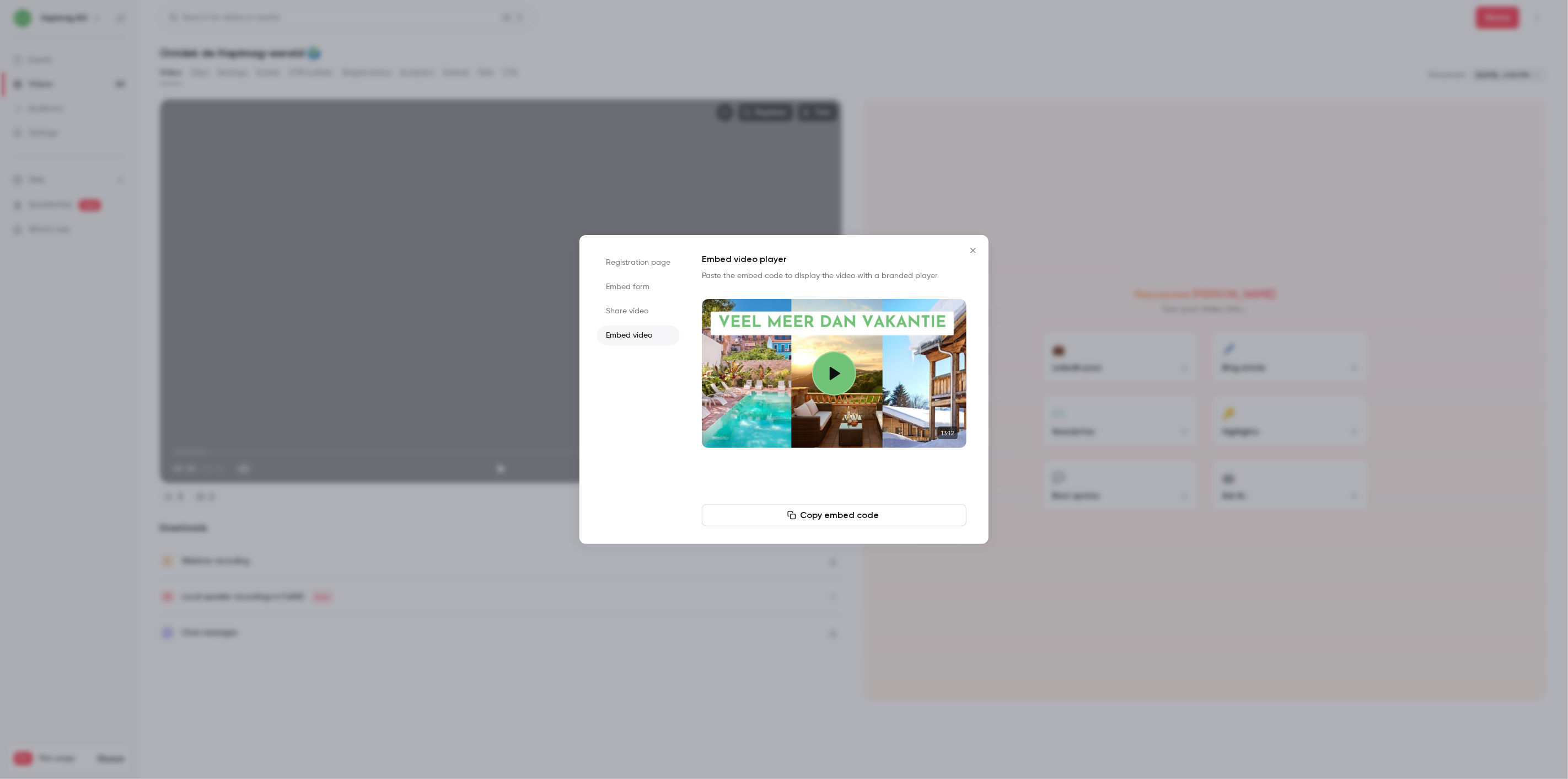
click at [661, 306] on li "Share video" at bounding box center [638, 311] width 82 height 20
click at [865, 511] on button "Copy link" at bounding box center [834, 515] width 264 height 22
click at [1041, 156] on div at bounding box center [784, 389] width 1568 height 779
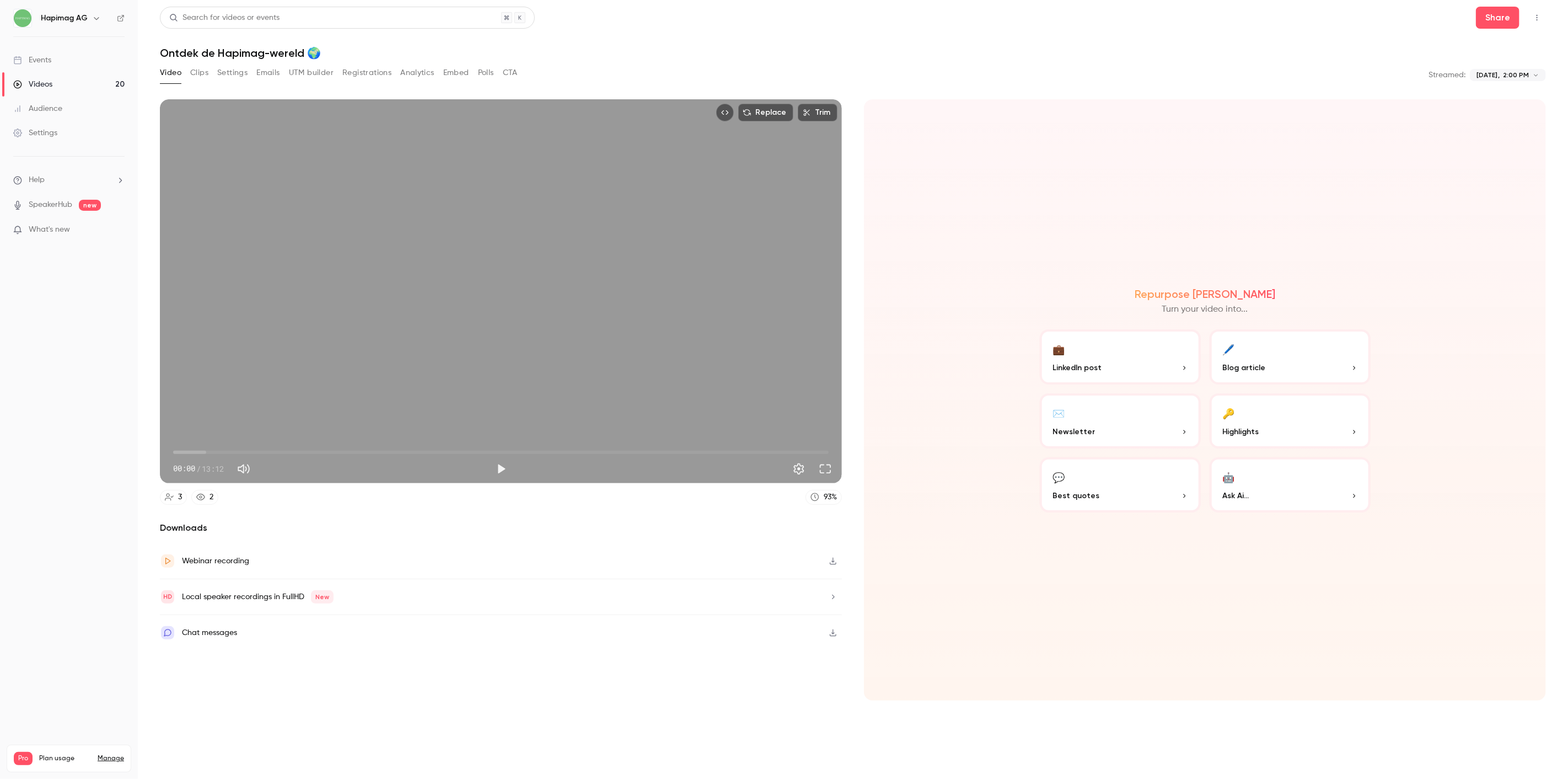
click at [1484, 4] on main "**********" at bounding box center [852, 389] width 1430 height 779
click at [1485, 15] on button "Share" at bounding box center [1498, 17] width 44 height 22
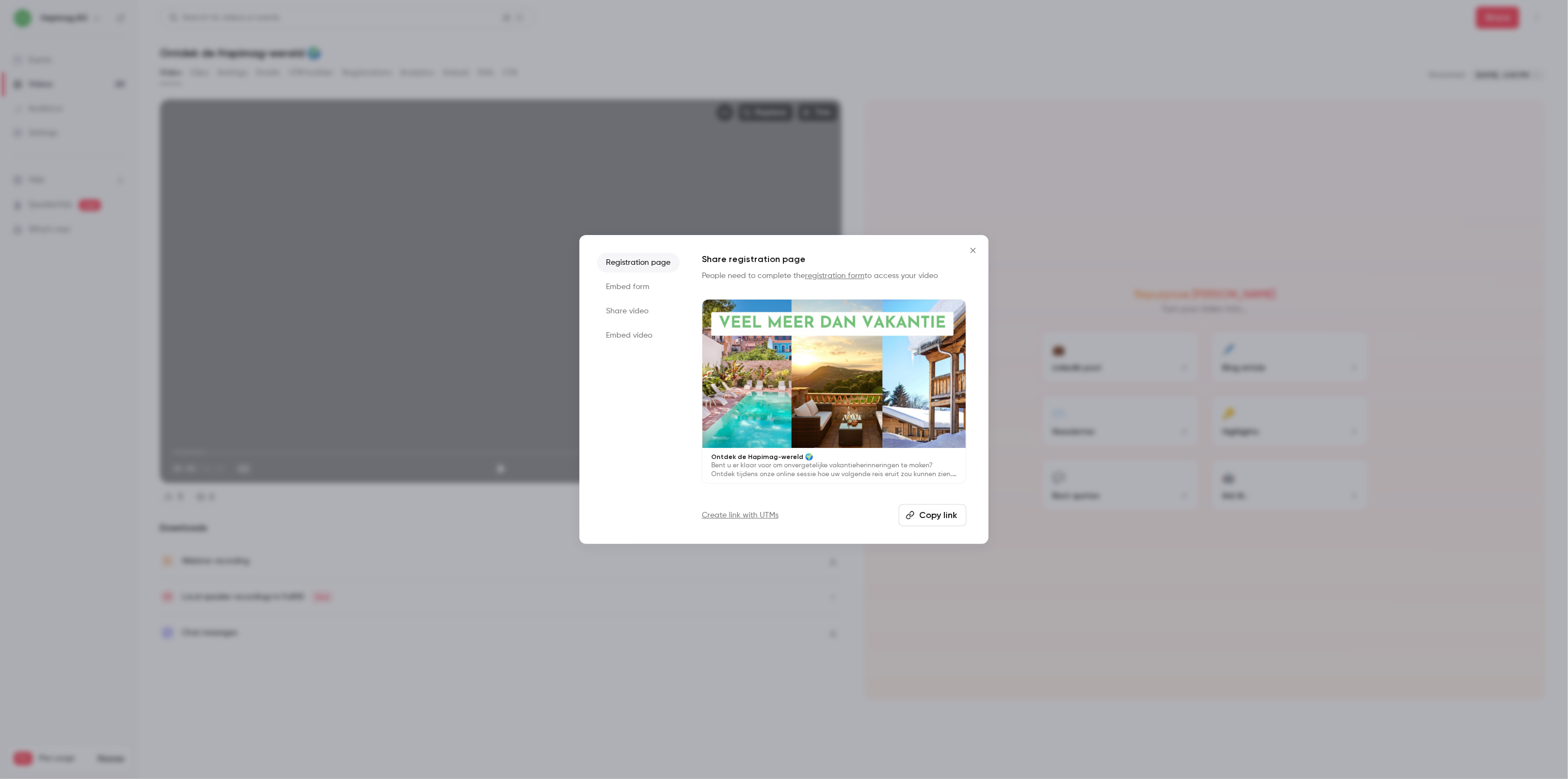
click at [945, 516] on button "Copy link" at bounding box center [932, 515] width 68 height 22
click at [647, 284] on li "Embed form" at bounding box center [638, 286] width 82 height 20
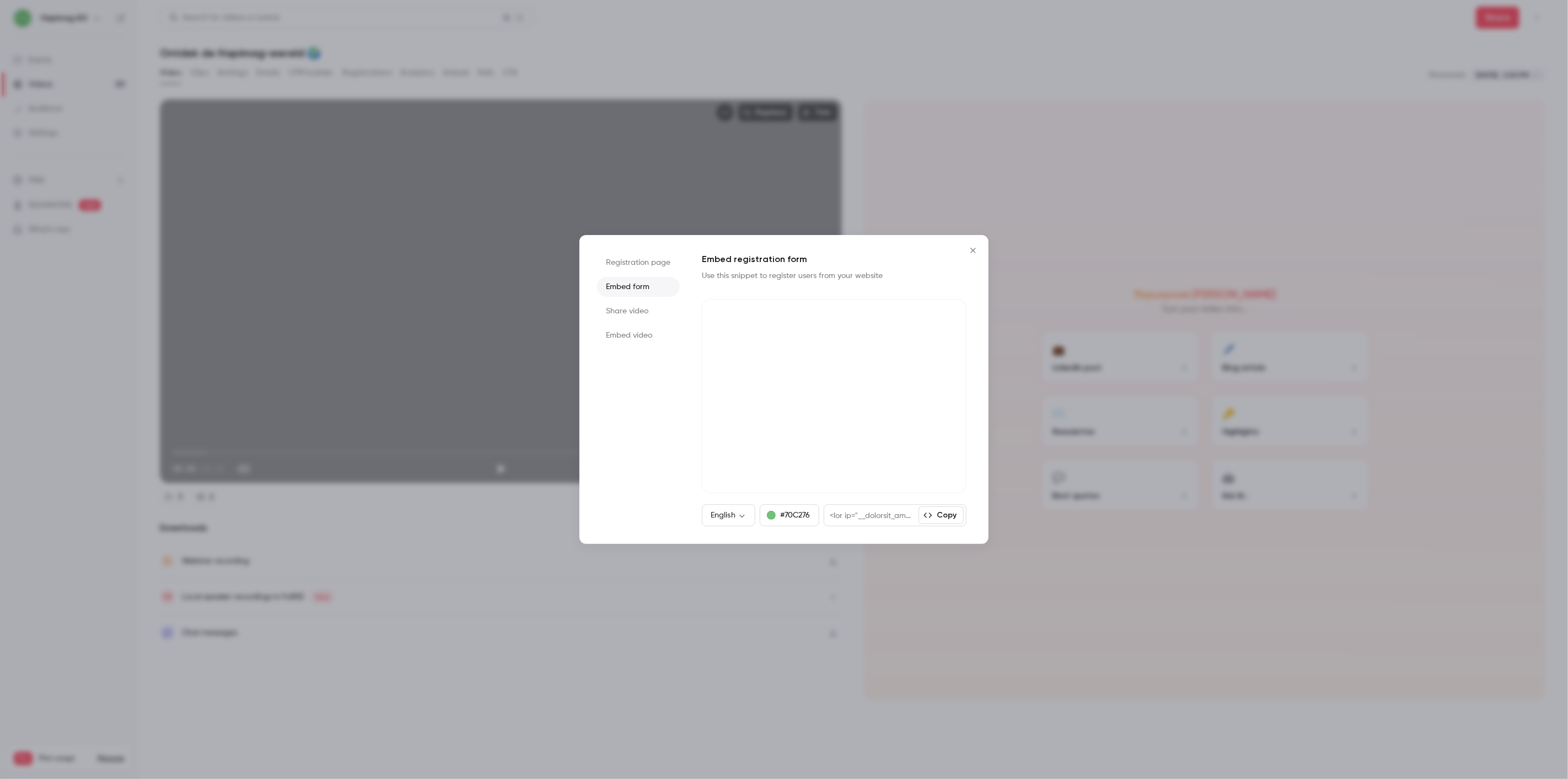
click at [761, 504] on div "#70C276" at bounding box center [789, 515] width 60 height 22
click at [729, 518] on body "**********" at bounding box center [784, 389] width 1568 height 779
click at [746, 658] on li "Nederlands" at bounding box center [728, 664] width 59 height 29
type input "**"
click at [942, 520] on button "Copy" at bounding box center [941, 515] width 45 height 18
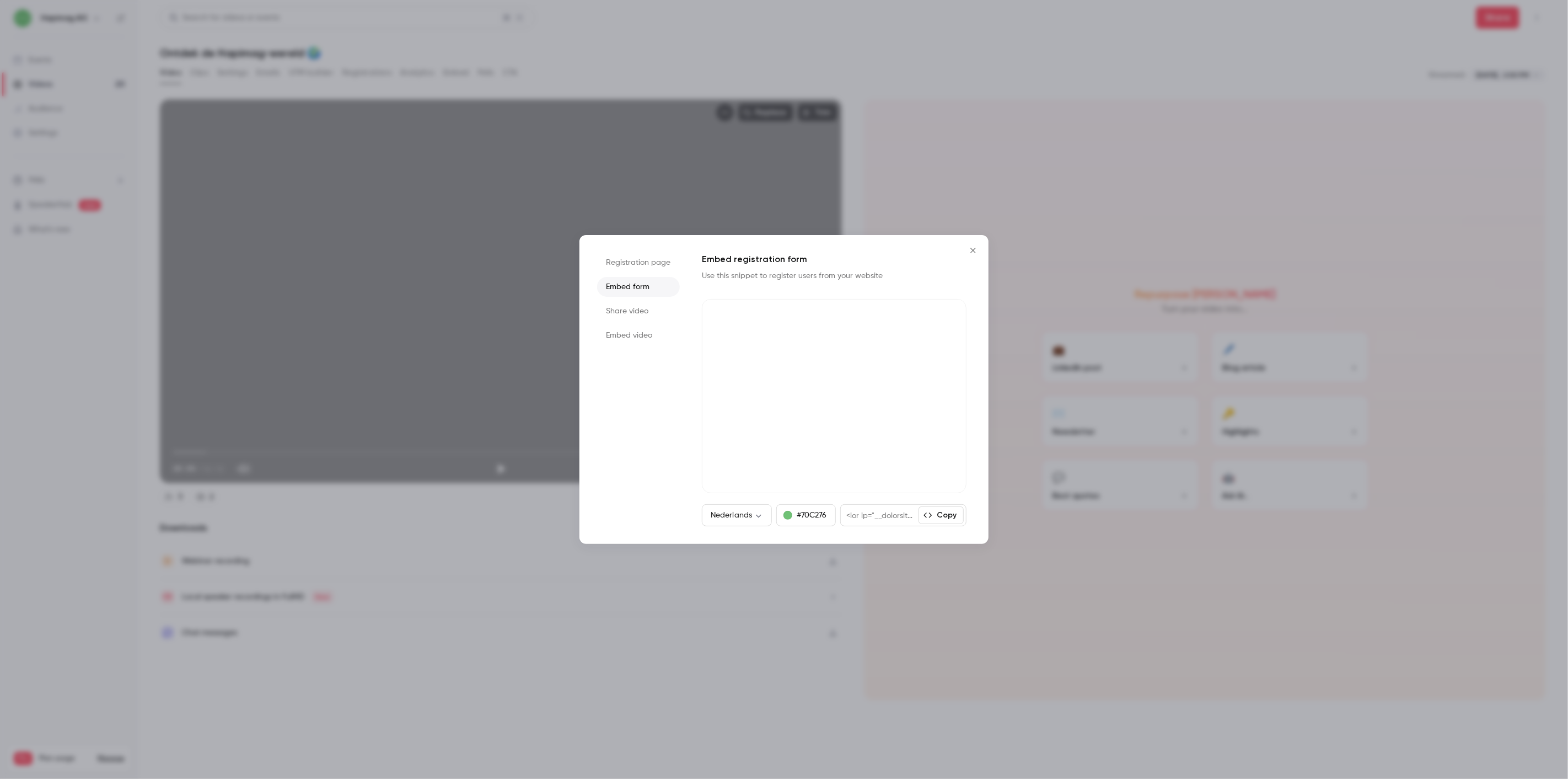
click at [957, 251] on div "Registration page Embed form Share video Embed video Embed registration form Us…" at bounding box center [784, 389] width 409 height 309
click at [965, 252] on button "Close" at bounding box center [973, 250] width 22 height 22
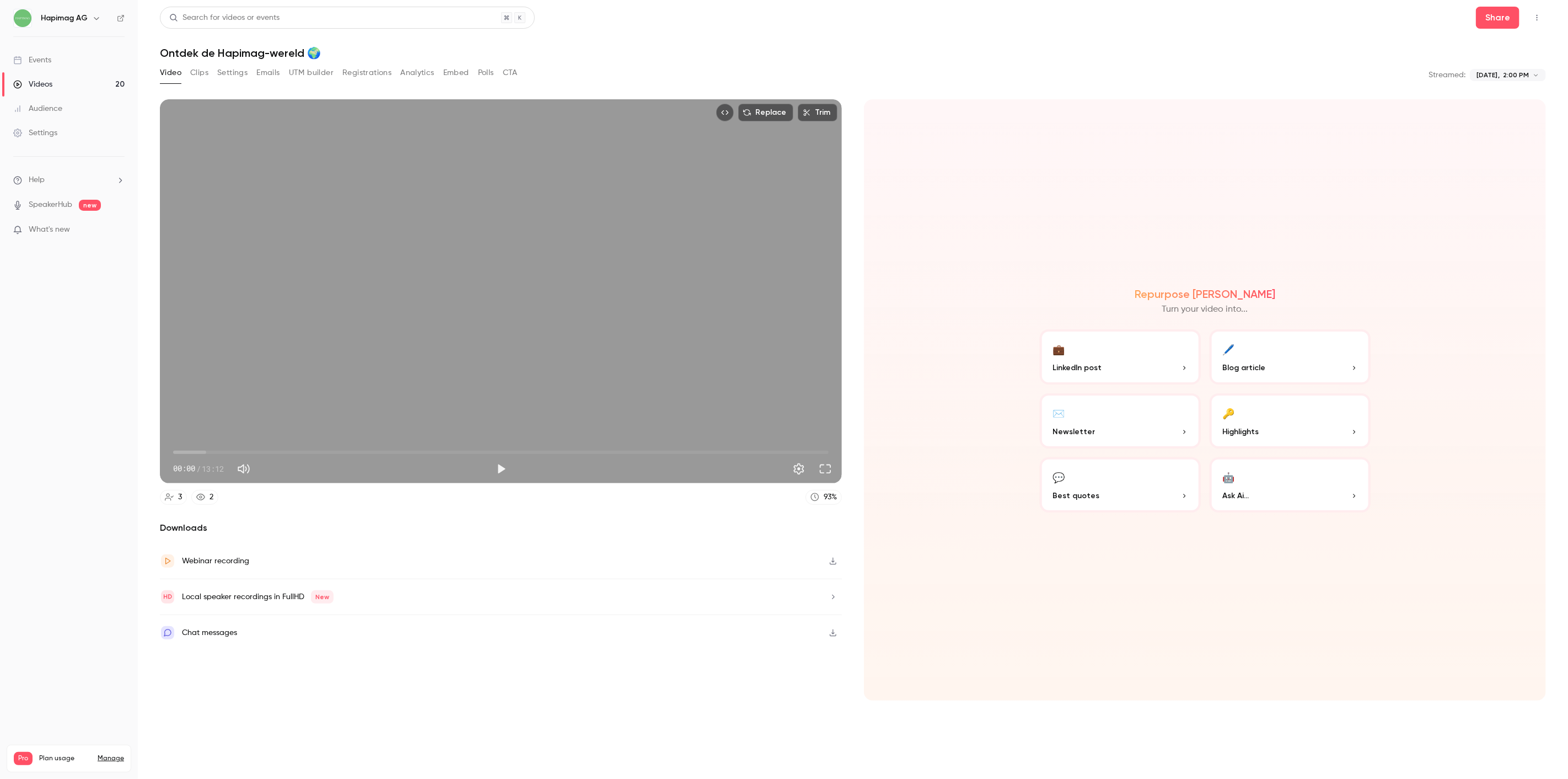
click at [309, 559] on div "Webinar recording" at bounding box center [501, 561] width 682 height 36
